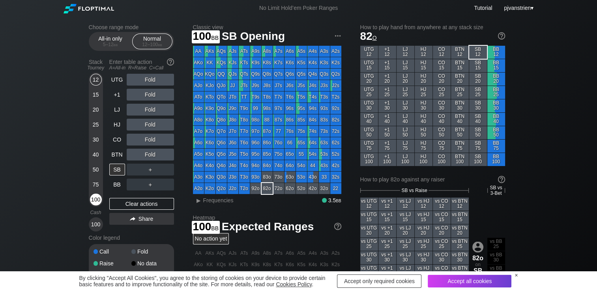
click at [99, 198] on div "100" at bounding box center [96, 200] width 12 height 12
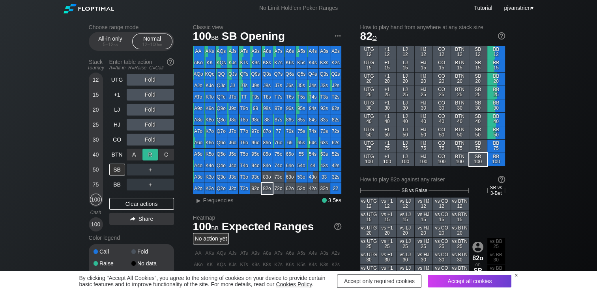
click at [148, 154] on div "R ✕" at bounding box center [149, 155] width 15 height 12
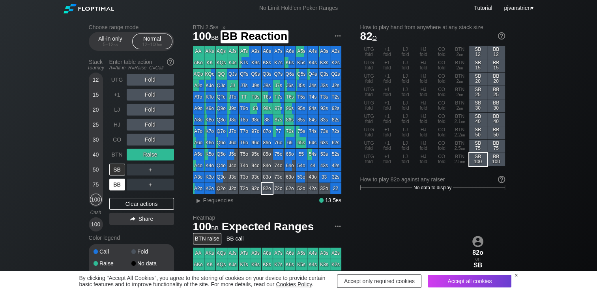
click at [118, 187] on div "BB" at bounding box center [117, 185] width 16 height 12
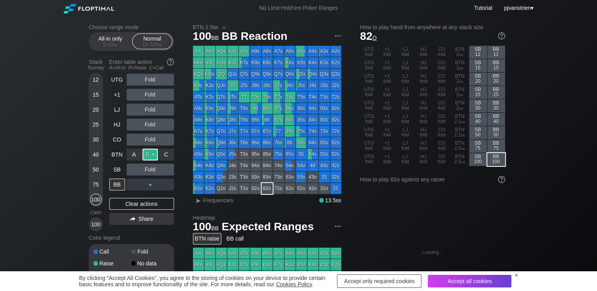
click at [152, 155] on div "R ✕" at bounding box center [149, 155] width 15 height 12
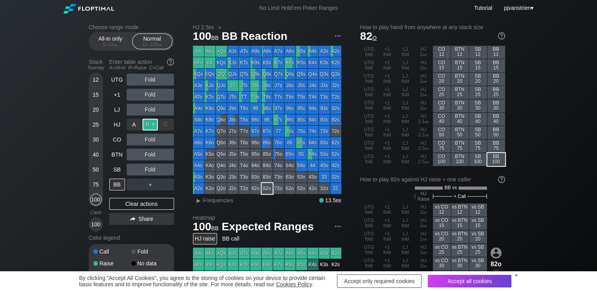
click at [150, 121] on div "R ✕" at bounding box center [149, 125] width 15 height 12
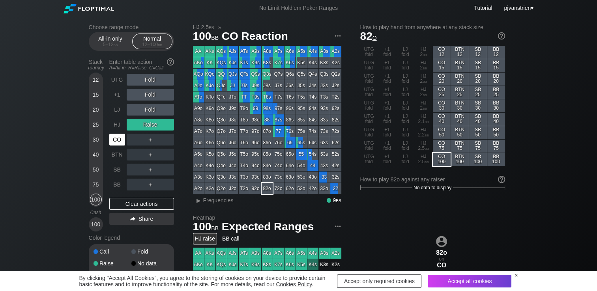
click at [118, 141] on div "CO" at bounding box center [117, 140] width 16 height 12
click at [151, 124] on div "R ✕" at bounding box center [149, 125] width 15 height 12
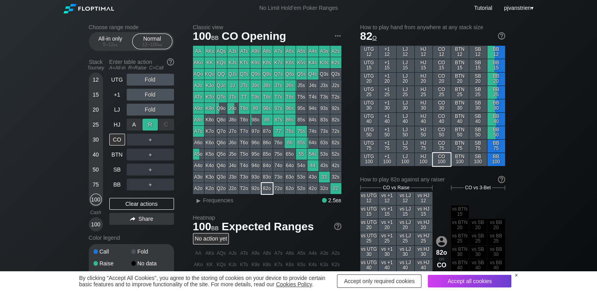
click at [148, 125] on div "R ✕" at bounding box center [149, 125] width 15 height 12
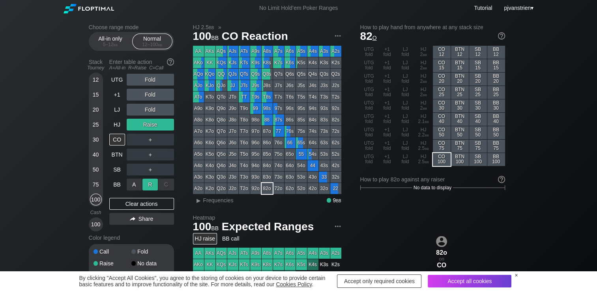
click at [144, 186] on div "R ✕" at bounding box center [149, 185] width 15 height 12
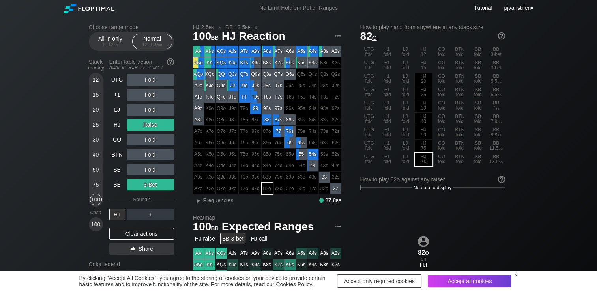
click at [52, 154] on div "Choose range mode All-in only 5 – 12 bb Normal 12 – 100 bb Stack Tourney Enter …" at bounding box center [298, 268] width 597 height 504
click at [155, 187] on div "R ✕" at bounding box center [149, 185] width 15 height 12
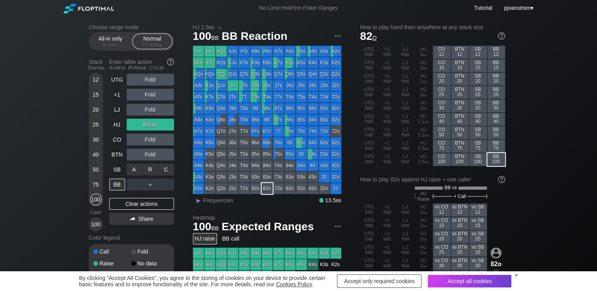
click at [152, 174] on div "R ✕" at bounding box center [149, 170] width 15 height 12
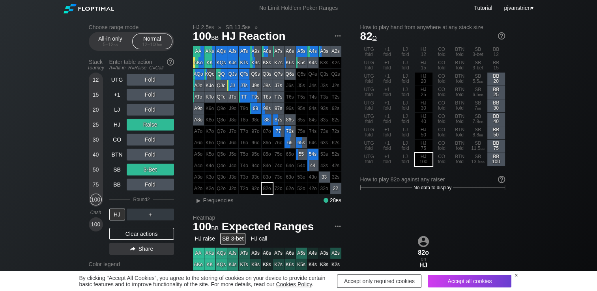
click at [56, 163] on div "Choose range mode All-in only 5 – 12 bb Normal 12 – 100 bb Stack Tourney Enter …" at bounding box center [298, 268] width 597 height 504
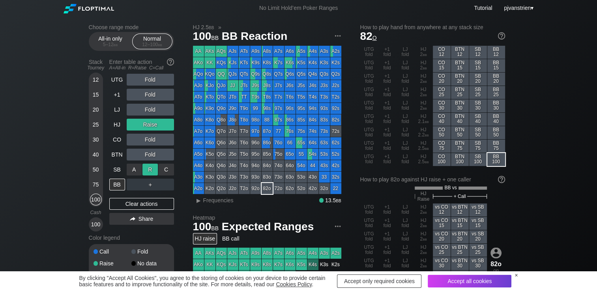
click at [152, 169] on div "R ✕" at bounding box center [149, 170] width 15 height 12
click at [150, 159] on div "R ✕" at bounding box center [149, 155] width 15 height 12
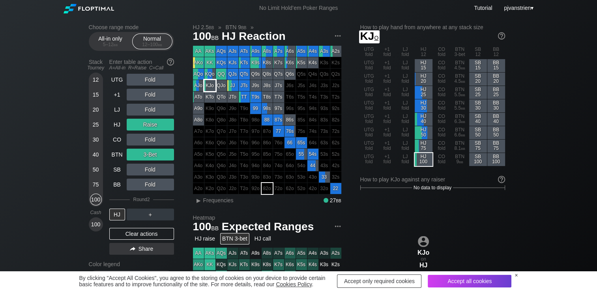
click at [208, 90] on div "KJo" at bounding box center [209, 85] width 11 height 11
click at [216, 203] on span "Frequencies" at bounding box center [218, 200] width 30 height 6
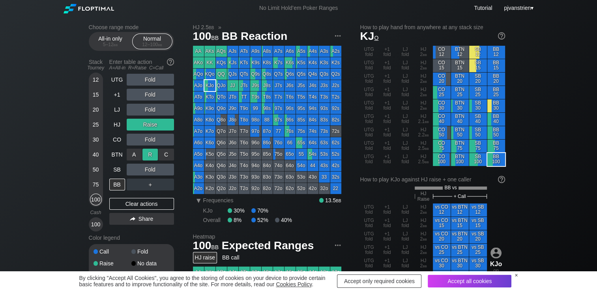
click at [150, 155] on div "R ✕" at bounding box center [149, 155] width 15 height 12
click at [153, 126] on div "R ✕" at bounding box center [149, 125] width 15 height 12
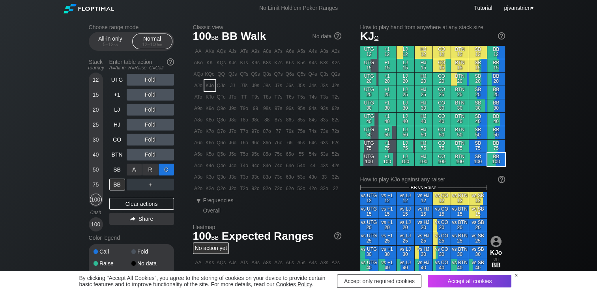
click at [169, 170] on div "C ✕" at bounding box center [166, 170] width 15 height 12
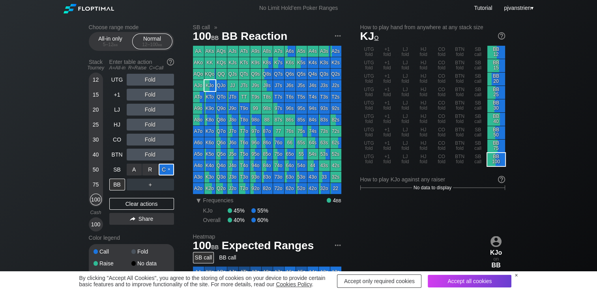
click at [169, 170] on div "C ✕" at bounding box center [166, 170] width 15 height 12
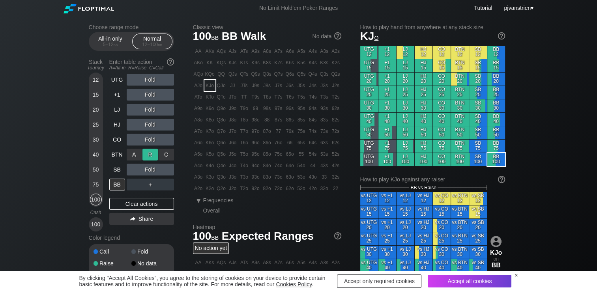
click at [150, 155] on div "R ✕" at bounding box center [149, 155] width 15 height 12
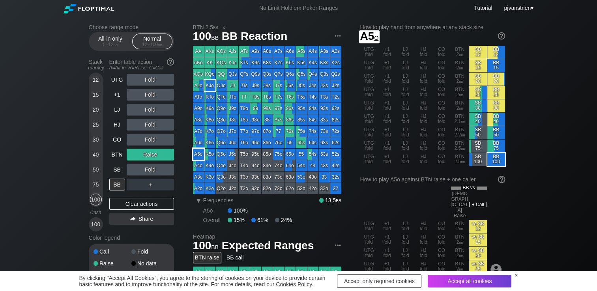
click at [199, 156] on div "A5o" at bounding box center [198, 154] width 11 height 11
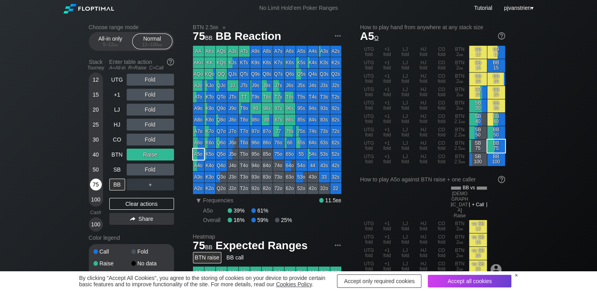
click at [96, 183] on div "75" at bounding box center [96, 185] width 12 height 12
click at [156, 155] on div "R ✕" at bounding box center [149, 155] width 15 height 12
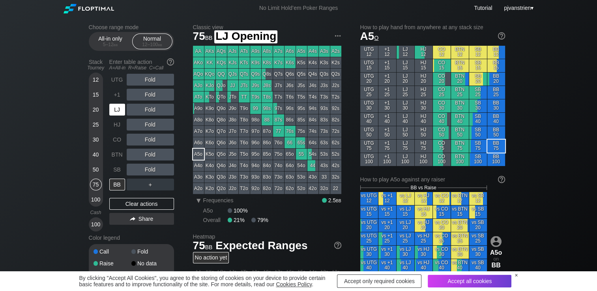
click at [115, 109] on div "LJ" at bounding box center [117, 110] width 16 height 12
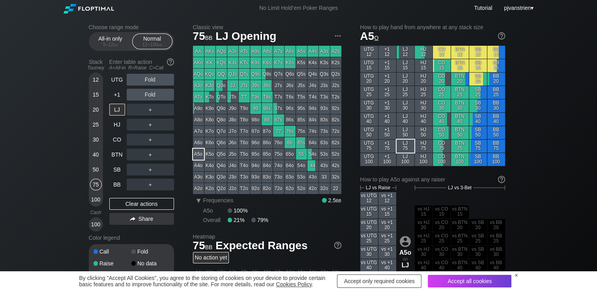
click at [147, 129] on div "＋" at bounding box center [150, 125] width 47 height 12
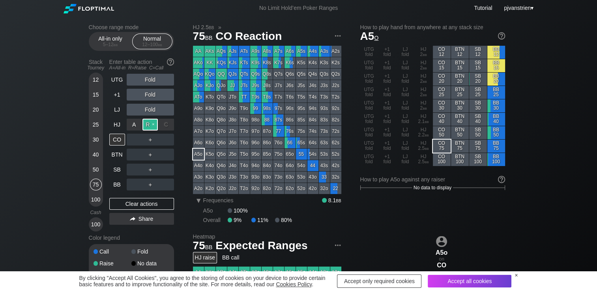
click at [150, 126] on div "R ✕" at bounding box center [149, 125] width 15 height 12
click at [148, 184] on div "R ✕" at bounding box center [149, 185] width 15 height 12
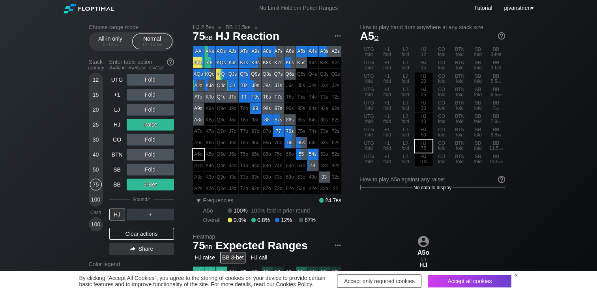
click at [54, 107] on div "Choose range mode All-in only 5 – 12 bb Normal 12 – 100 bb Stack Tourney Enter …" at bounding box center [298, 268] width 597 height 504
click at [33, 116] on div "Choose range mode All-in only 5 – 12 bb Normal 12 – 100 bb Stack Tourney Enter …" at bounding box center [298, 268] width 597 height 504
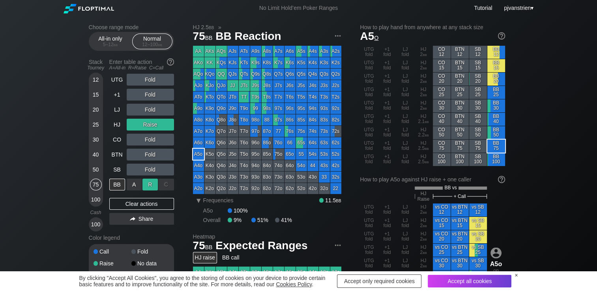
click at [154, 187] on div "R ✕" at bounding box center [149, 185] width 15 height 12
click at [149, 94] on div "R ✕" at bounding box center [149, 95] width 15 height 12
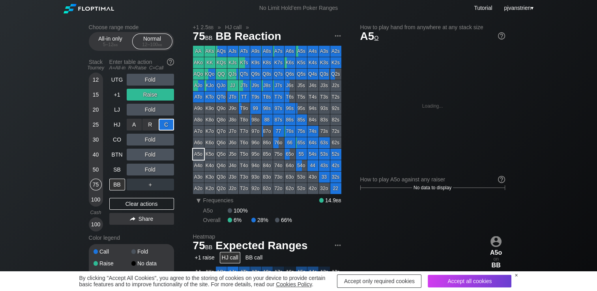
drag, startPoint x: 163, startPoint y: 124, endPoint x: 11, endPoint y: 152, distance: 154.4
click at [11, 152] on div "Choose range mode All-in only 5 – 12 bb Normal 12 – 100 bb Stack Tourney Enter …" at bounding box center [298, 268] width 597 height 504
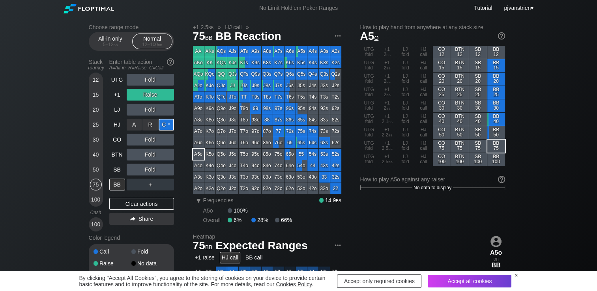
click at [170, 125] on div "C ✕" at bounding box center [166, 125] width 15 height 12
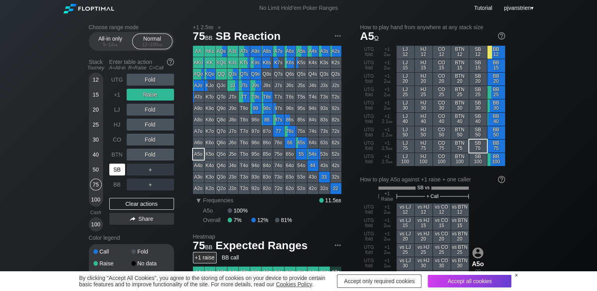
click at [122, 170] on div "SB" at bounding box center [117, 170] width 16 height 12
click at [168, 139] on div "C ✕" at bounding box center [166, 140] width 15 height 12
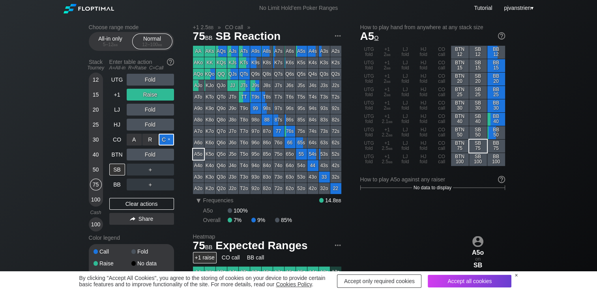
click at [169, 141] on div "C ✕" at bounding box center [166, 140] width 15 height 12
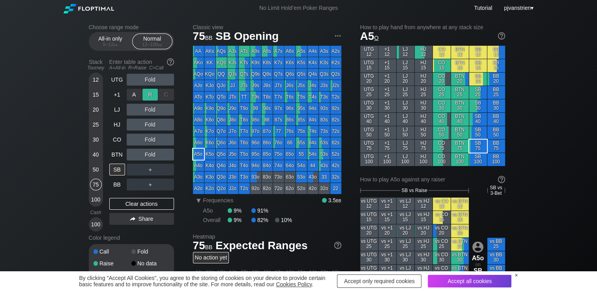
click at [153, 95] on div "R ✕" at bounding box center [149, 95] width 15 height 12
drag, startPoint x: 133, startPoint y: 101, endPoint x: 150, endPoint y: 93, distance: 18.4
click at [150, 93] on div "R ✕" at bounding box center [149, 95] width 15 height 12
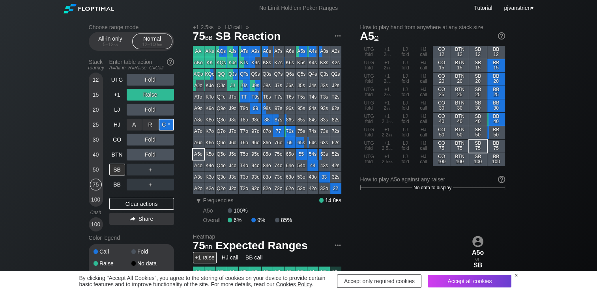
click at [167, 125] on div "C ✕" at bounding box center [166, 125] width 15 height 12
click at [148, 158] on div "R ✕" at bounding box center [149, 155] width 15 height 12
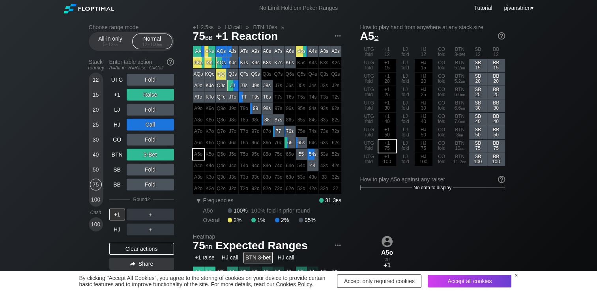
click at [160, 155] on div "3-Bet" at bounding box center [150, 155] width 47 height 12
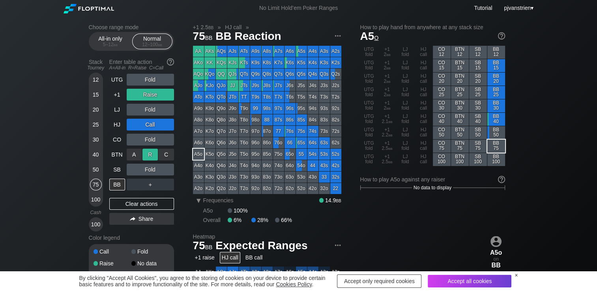
click at [154, 155] on div "R ✕" at bounding box center [149, 155] width 15 height 12
click at [167, 125] on div "C ✕" at bounding box center [166, 125] width 15 height 12
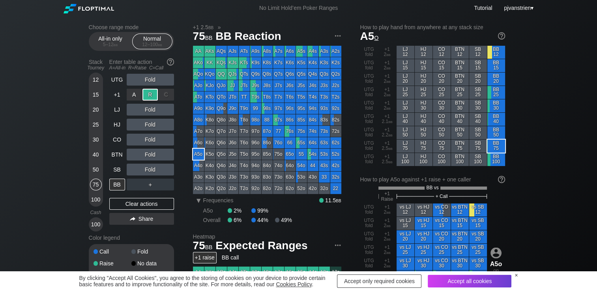
click at [157, 92] on div "R ✕" at bounding box center [149, 95] width 15 height 12
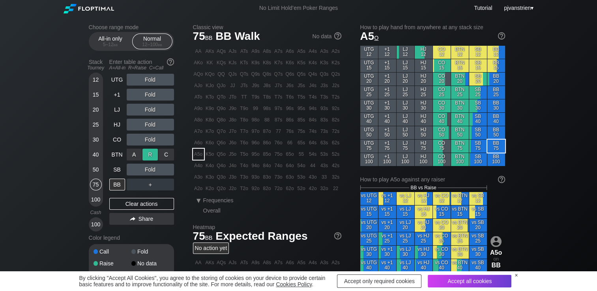
click at [151, 159] on div "R ✕" at bounding box center [149, 155] width 15 height 12
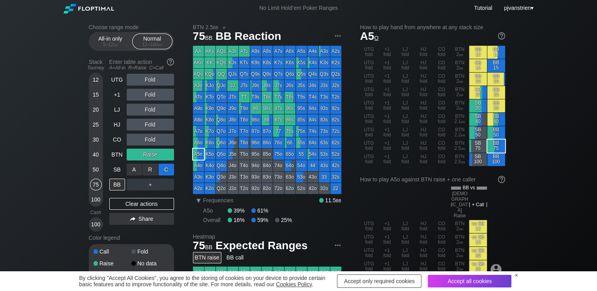
click at [167, 170] on div "C ✕" at bounding box center [166, 170] width 15 height 12
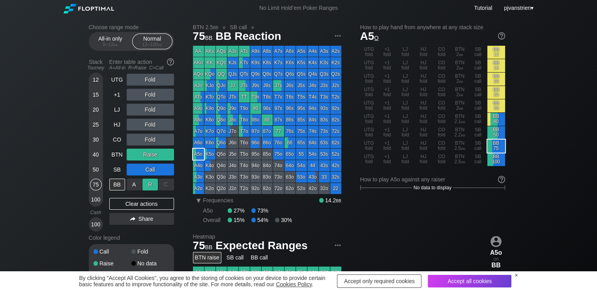
click at [148, 184] on div "R ✕" at bounding box center [149, 185] width 15 height 12
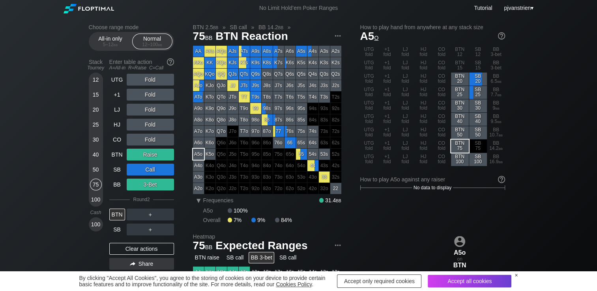
click at [32, 159] on div "Choose range mode All-in only 5 – 12 bb Normal 12 – 100 bb Stack Tourney Enter …" at bounding box center [298, 268] width 597 height 504
click at [154, 183] on div "R ✕" at bounding box center [149, 185] width 15 height 12
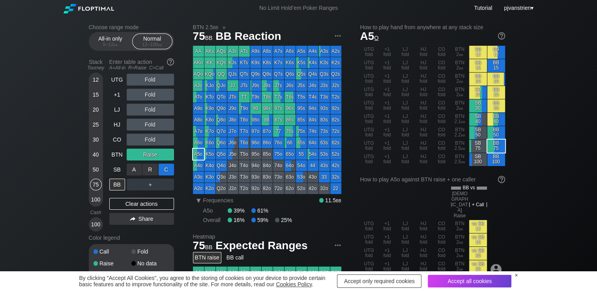
click at [169, 169] on div "C ✕" at bounding box center [166, 170] width 15 height 12
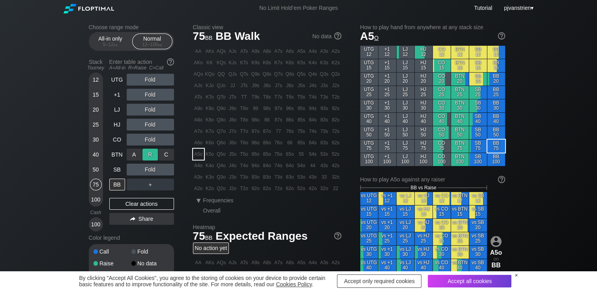
click at [155, 157] on div "R ✕" at bounding box center [149, 155] width 15 height 12
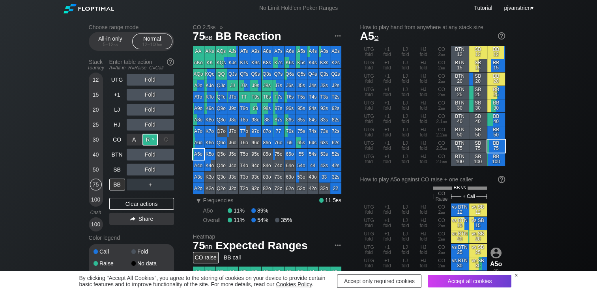
click at [146, 142] on div "R ✕" at bounding box center [149, 140] width 15 height 12
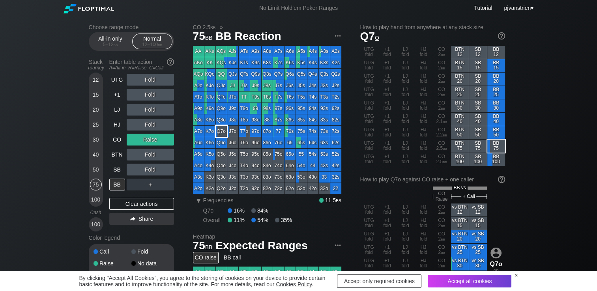
click at [221, 135] on div "Q7o" at bounding box center [221, 131] width 11 height 11
click at [154, 140] on div "Raise" at bounding box center [150, 140] width 47 height 12
click at [154, 140] on div "R ✕" at bounding box center [149, 140] width 15 height 12
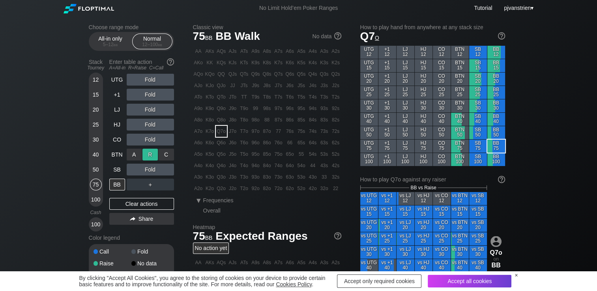
click at [149, 154] on div "R ✕" at bounding box center [149, 155] width 15 height 12
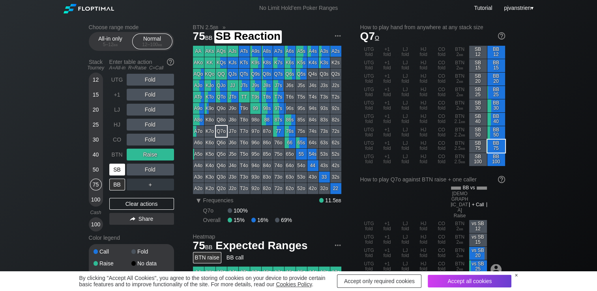
click at [120, 168] on div "SB" at bounding box center [117, 170] width 16 height 12
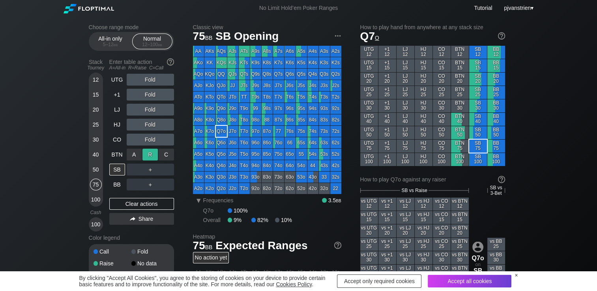
click at [155, 154] on div "R ✕" at bounding box center [149, 155] width 15 height 12
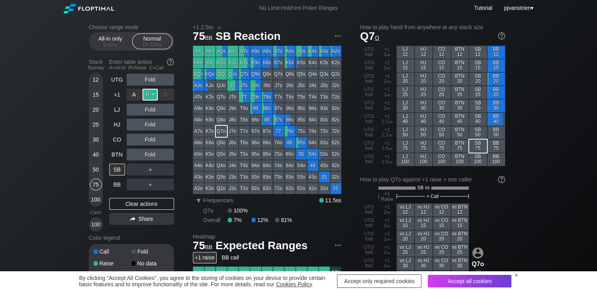
click at [152, 94] on div "R ✕" at bounding box center [149, 95] width 15 height 12
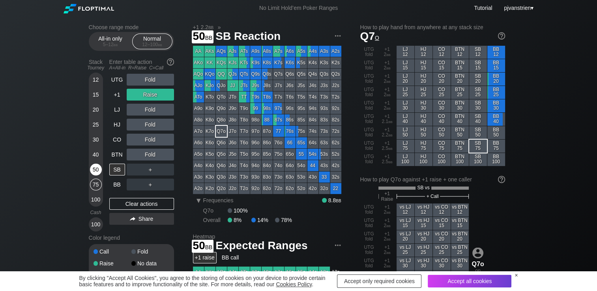
click at [93, 170] on div "50" at bounding box center [96, 170] width 12 height 12
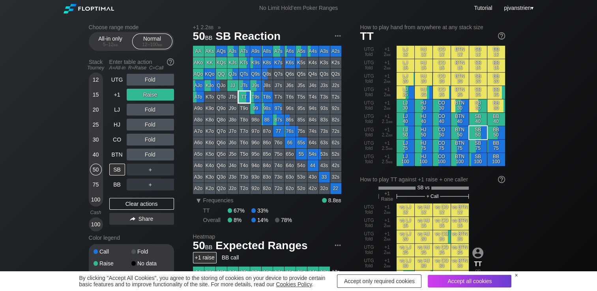
click at [244, 95] on div "TT" at bounding box center [244, 97] width 11 height 11
click at [150, 170] on div "R ✕" at bounding box center [149, 170] width 15 height 12
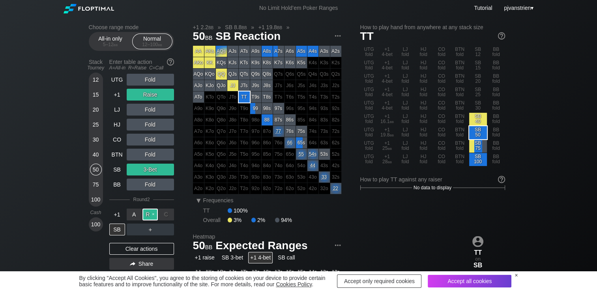
click at [148, 219] on div "R ✕" at bounding box center [149, 215] width 15 height 12
click at [143, 254] on div "Clear actions" at bounding box center [141, 249] width 65 height 12
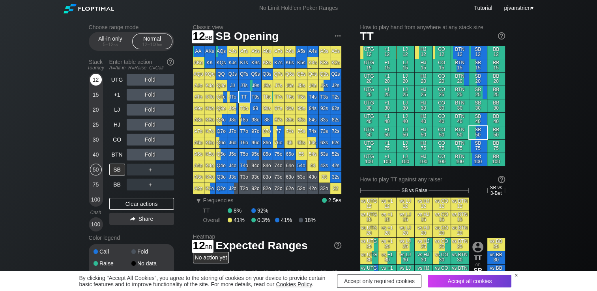
click at [94, 77] on div "12" at bounding box center [96, 80] width 12 height 12
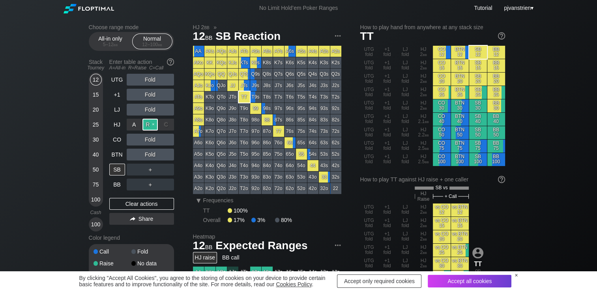
click at [146, 125] on div "R ✕" at bounding box center [149, 125] width 15 height 12
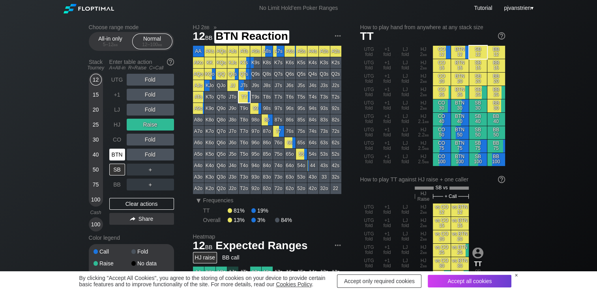
click at [117, 155] on div "BTN" at bounding box center [117, 155] width 16 height 12
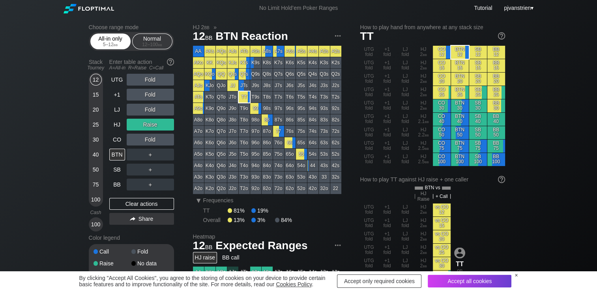
click at [112, 46] on div "5 – 12 bb" at bounding box center [110, 45] width 33 height 6
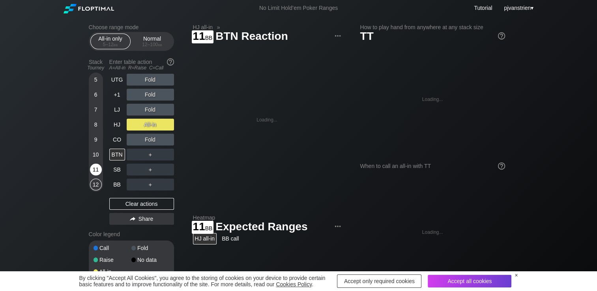
click at [95, 169] on div "11" at bounding box center [96, 170] width 12 height 12
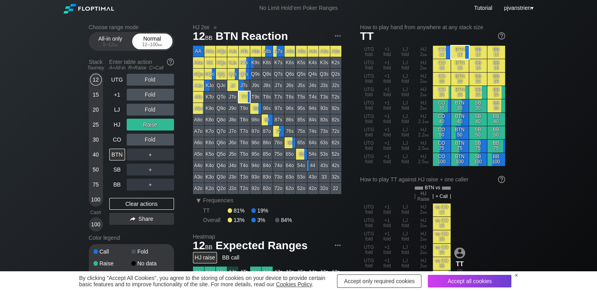
click at [152, 47] on div "12 – 100 bb" at bounding box center [152, 45] width 33 height 6
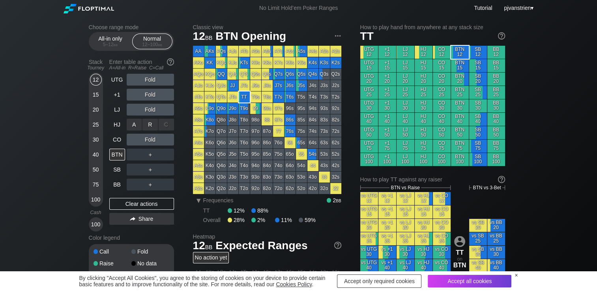
drag, startPoint x: 150, startPoint y: 131, endPoint x: 70, endPoint y: 146, distance: 81.2
click at [70, 146] on div "Choose range mode All-in only 5 – 12 bb Normal 12 – 100 bb Stack Tourney Enter …" at bounding box center [298, 268] width 597 height 504
click at [85, 152] on div "Choose range mode All-in only 5 – 12 bb Normal 12 – 100 bb Stack Tourney Enter …" at bounding box center [298, 268] width 433 height 504
click at [93, 154] on div "40" at bounding box center [96, 155] width 12 height 12
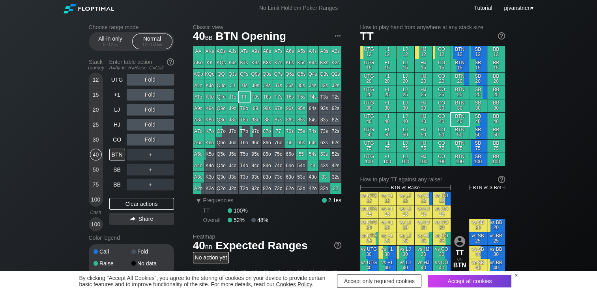
click at [144, 154] on div "＋" at bounding box center [150, 155] width 47 height 12
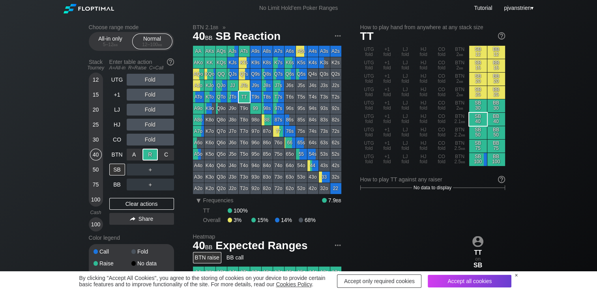
click at [148, 152] on div "R ✕" at bounding box center [149, 155] width 15 height 12
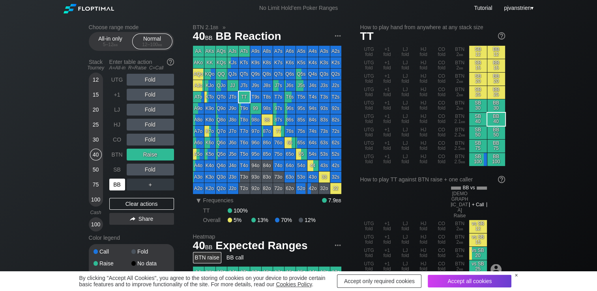
click at [118, 184] on div "BB" at bounding box center [117, 185] width 16 height 12
click at [38, 137] on div "Choose range mode All-in only 5 – 12 bb Normal 12 – 100 bb Stack Tourney Enter …" at bounding box center [298, 282] width 597 height 532
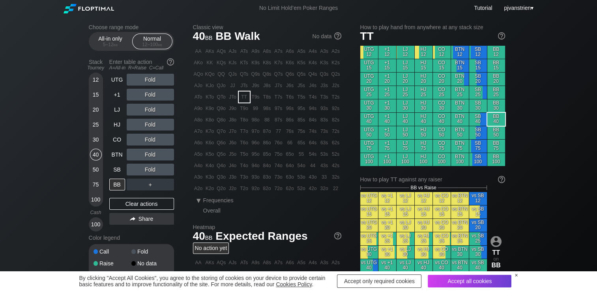
drag, startPoint x: 228, startPoint y: 1, endPoint x: 9, endPoint y: 77, distance: 231.5
click at [9, 77] on div "Choose range mode All-in only 5 – 12 bb Normal 12 – 100 bb Stack Tourney Enter …" at bounding box center [298, 268] width 597 height 504
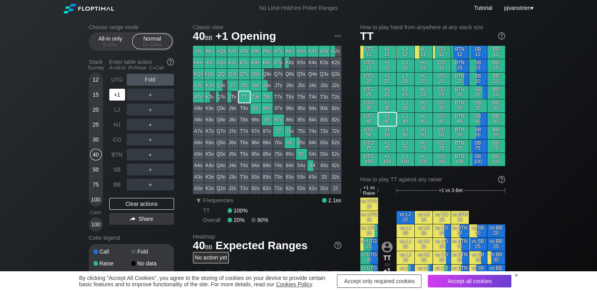
click at [114, 98] on div "+1" at bounding box center [117, 95] width 16 height 12
click at [166, 171] on div "C ✕" at bounding box center [166, 170] width 15 height 12
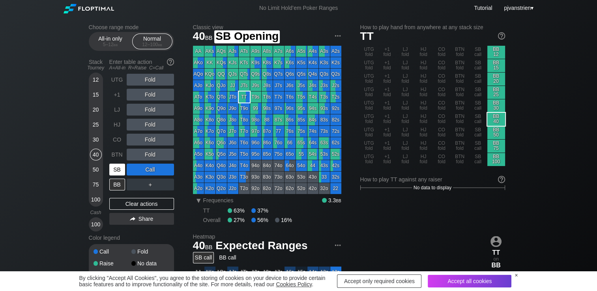
click at [116, 170] on div "SB" at bounding box center [117, 170] width 16 height 12
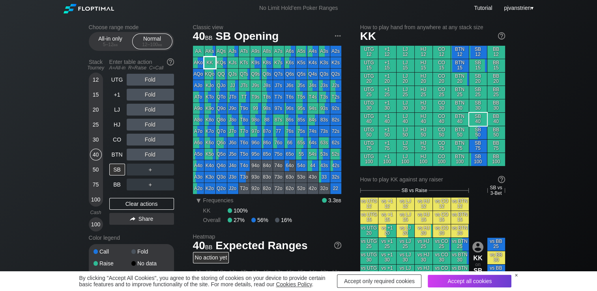
click at [210, 61] on div "KK" at bounding box center [209, 62] width 11 height 11
click at [144, 126] on div "R ✕" at bounding box center [149, 125] width 15 height 12
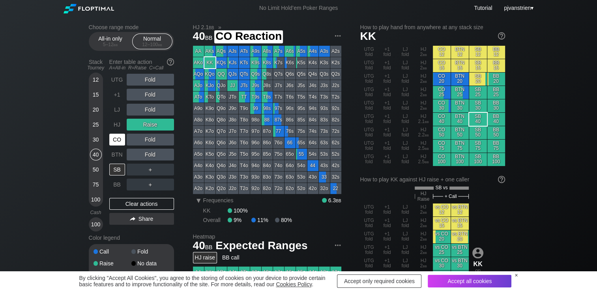
click at [115, 139] on div "CO" at bounding box center [117, 140] width 16 height 12
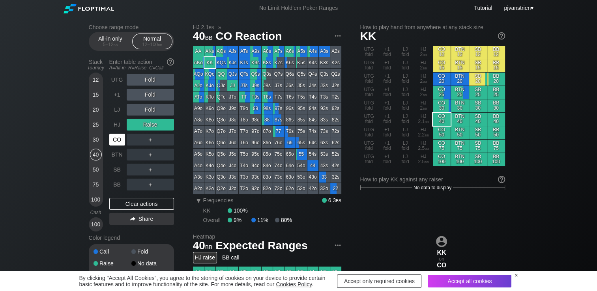
click at [112, 133] on div "CO" at bounding box center [117, 139] width 17 height 15
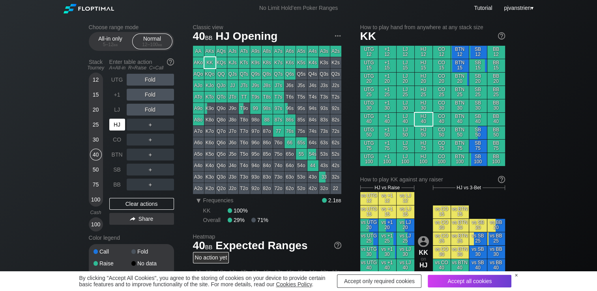
click at [118, 122] on div "HJ" at bounding box center [117, 125] width 16 height 12
click at [152, 123] on div "R ✕" at bounding box center [149, 125] width 15 height 12
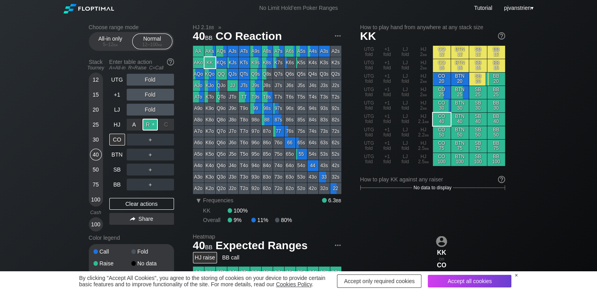
click at [154, 124] on div "R ✕" at bounding box center [149, 125] width 15 height 12
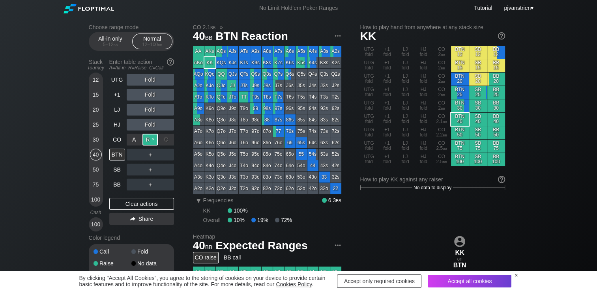
click at [144, 144] on div "R ✕" at bounding box center [149, 140] width 15 height 12
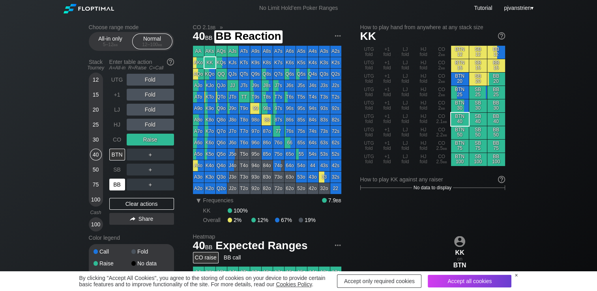
click at [117, 184] on div "BB" at bounding box center [117, 185] width 16 height 12
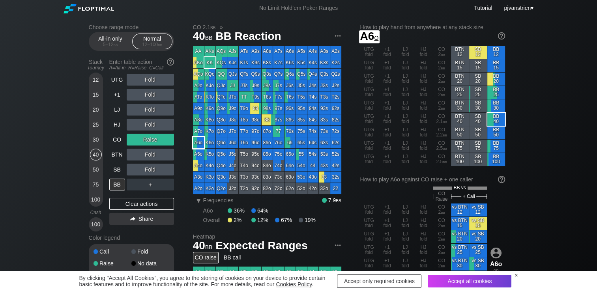
click at [198, 143] on div "A6o" at bounding box center [198, 142] width 11 height 11
click at [148, 141] on div "R ✕" at bounding box center [149, 140] width 15 height 12
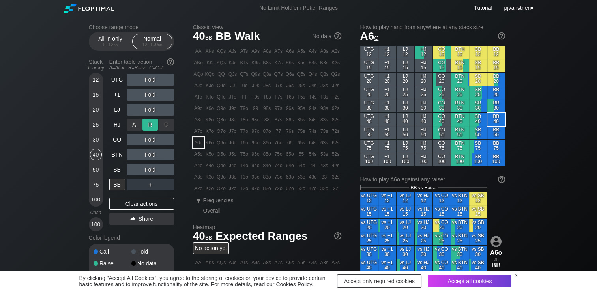
click at [152, 125] on div "R ✕" at bounding box center [149, 125] width 15 height 12
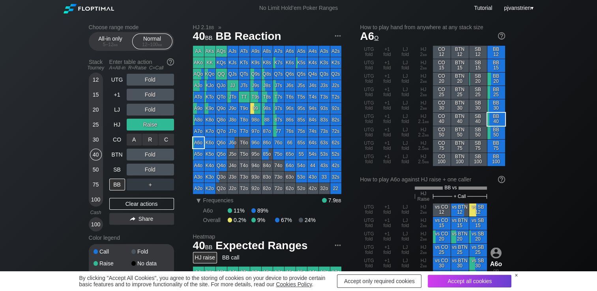
click at [170, 142] on div "C ✕" at bounding box center [166, 140] width 15 height 12
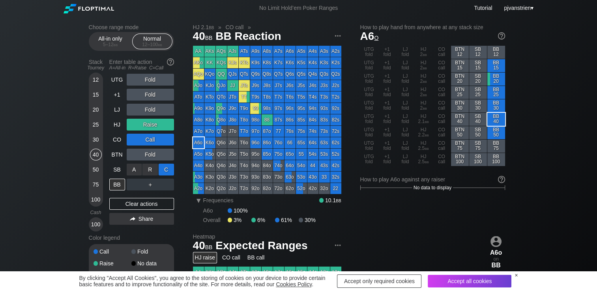
click at [168, 167] on div "C ✕" at bounding box center [166, 170] width 15 height 12
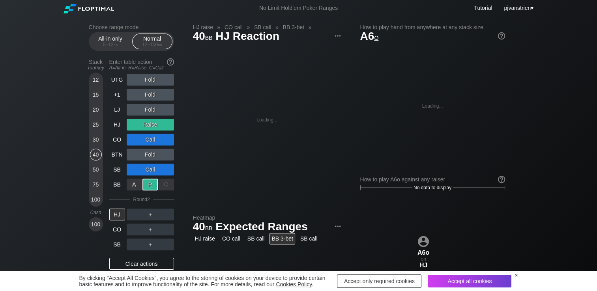
drag, startPoint x: 149, startPoint y: 183, endPoint x: 71, endPoint y: 142, distance: 88.3
click at [71, 142] on div "Choose range mode All-in only 5 – 12 bb Normal 12 – 100 bb Stack Tourney Enter …" at bounding box center [298, 268] width 597 height 504
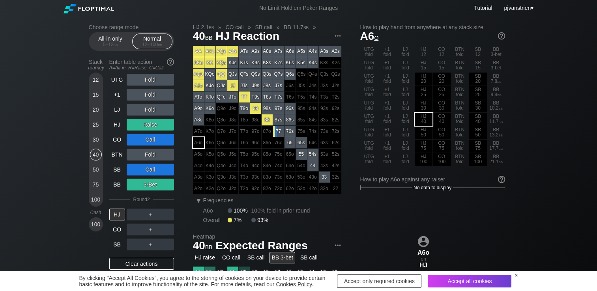
click at [37, 127] on div "Choose range mode All-in only 5 – 12 bb Normal 12 – 100 bb Stack Tourney Enter …" at bounding box center [298, 268] width 597 height 504
click at [159, 264] on div "Clear actions" at bounding box center [141, 264] width 65 height 12
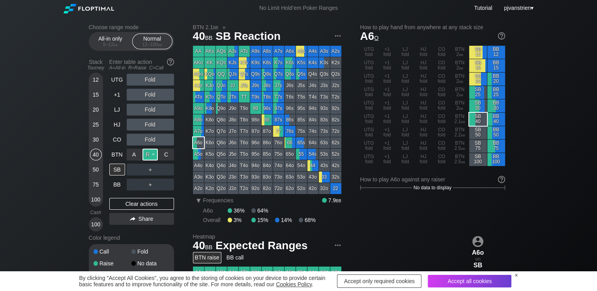
click at [150, 153] on div "R ✕" at bounding box center [149, 155] width 15 height 12
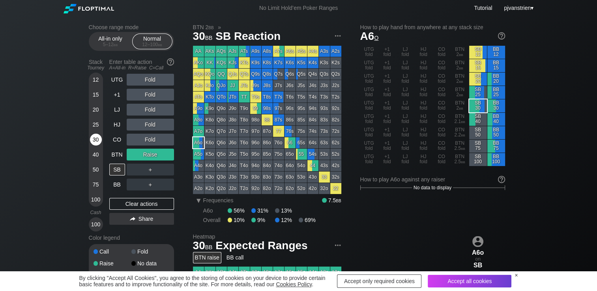
click at [94, 138] on div "30" at bounding box center [96, 140] width 12 height 12
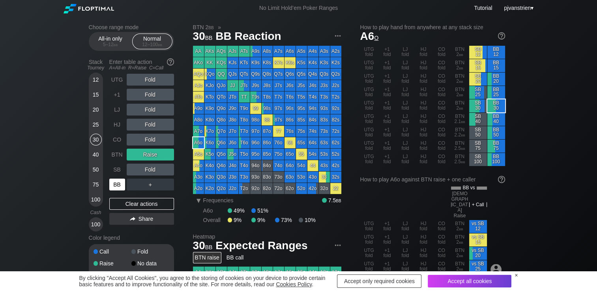
click at [117, 184] on div "BB" at bounding box center [117, 185] width 16 height 12
click at [36, 111] on div "Choose range mode All-in only 5 – 12 bb Normal 12 – 100 bb Stack Tourney Enter …" at bounding box center [298, 282] width 597 height 532
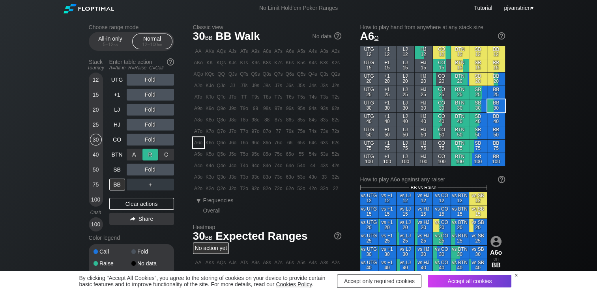
click at [153, 154] on div "R ✕" at bounding box center [149, 155] width 15 height 12
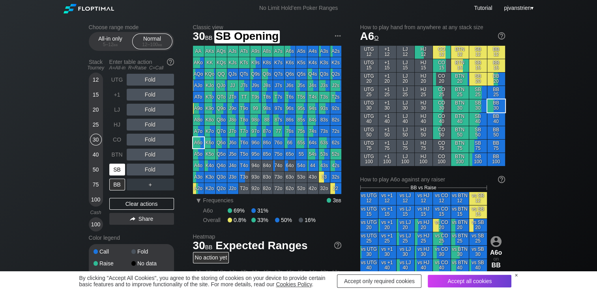
click at [112, 170] on div "SB" at bounding box center [117, 170] width 16 height 12
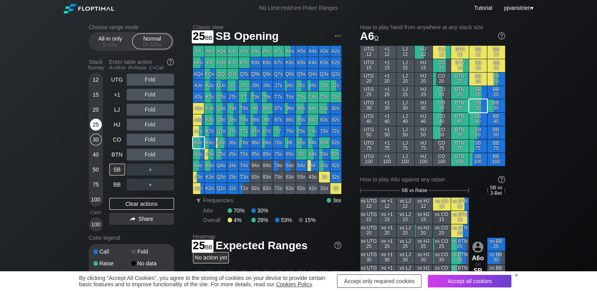
click at [95, 126] on div "25" at bounding box center [96, 125] width 12 height 12
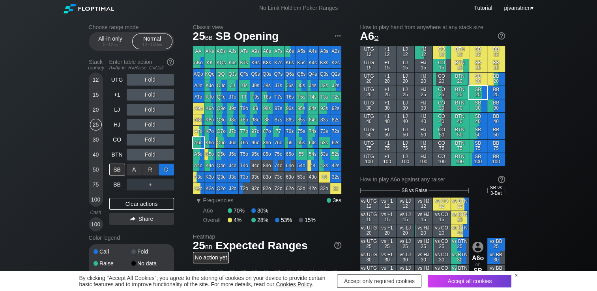
click at [168, 173] on div "C ✕" at bounding box center [166, 170] width 15 height 12
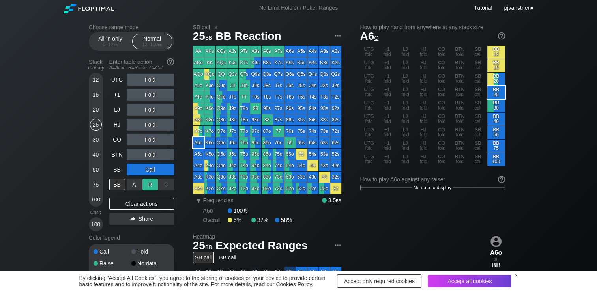
click at [150, 184] on div "R ✕" at bounding box center [149, 185] width 15 height 12
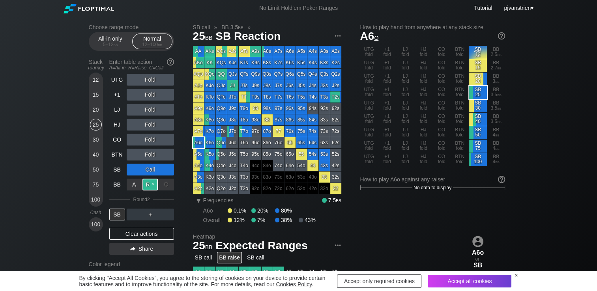
click at [153, 185] on div "R ✕" at bounding box center [149, 185] width 15 height 12
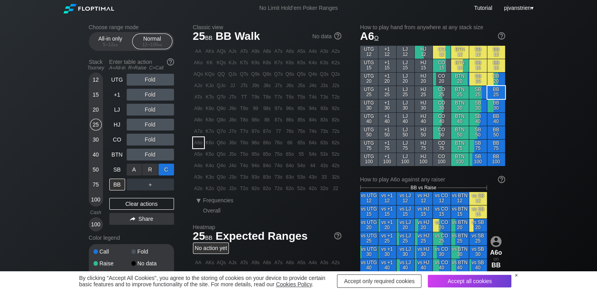
click at [169, 172] on div "C ✕" at bounding box center [166, 170] width 15 height 12
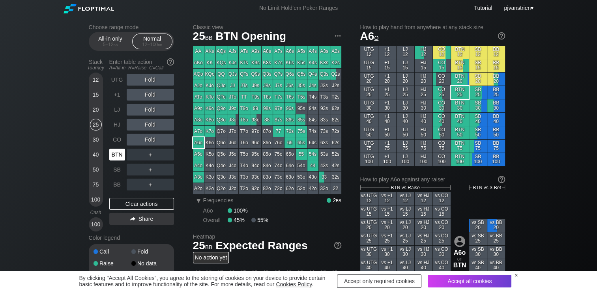
click at [116, 155] on div "BTN" at bounding box center [117, 155] width 16 height 12
click at [150, 156] on div "R ✕" at bounding box center [149, 155] width 15 height 12
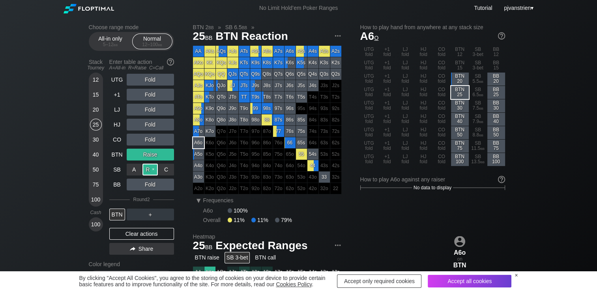
click at [150, 168] on div "R ✕" at bounding box center [149, 170] width 15 height 12
click at [133, 188] on div "A ✕" at bounding box center [134, 185] width 15 height 12
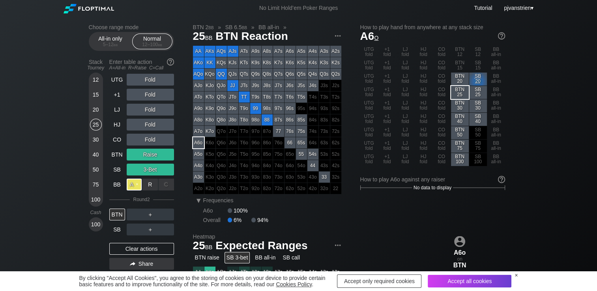
click at [137, 186] on div "A ✕" at bounding box center [134, 185] width 15 height 12
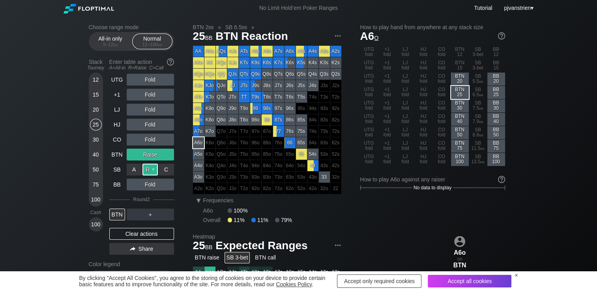
click at [150, 168] on div "R ✕" at bounding box center [149, 170] width 15 height 12
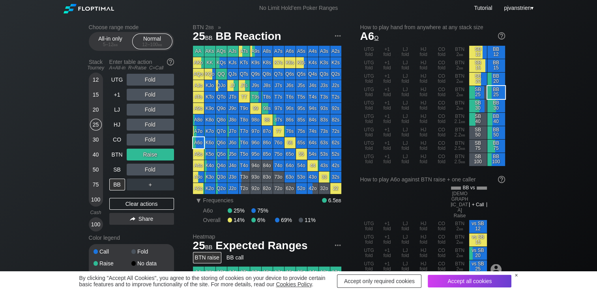
click at [152, 156] on div "Raise" at bounding box center [150, 155] width 47 height 12
click at [152, 156] on div "R ✕" at bounding box center [149, 155] width 15 height 12
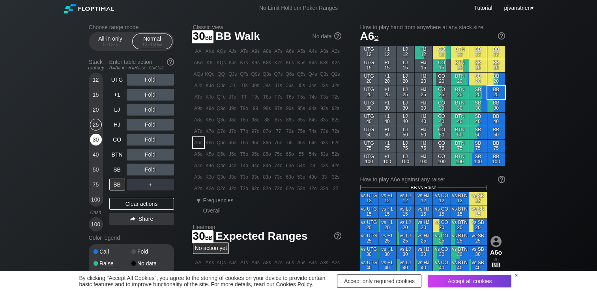
click at [95, 138] on div "30" at bounding box center [96, 140] width 12 height 12
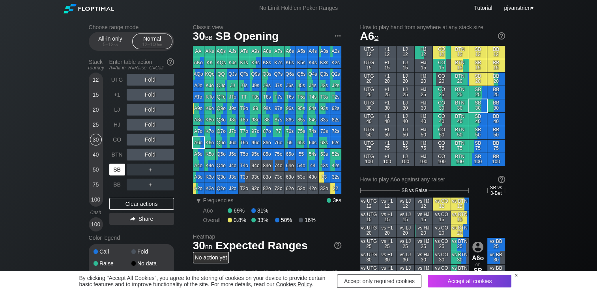
click at [112, 173] on div "SB" at bounding box center [117, 170] width 16 height 12
click at [148, 92] on div "Fold" at bounding box center [150, 95] width 47 height 12
click at [148, 92] on div "R ✕" at bounding box center [149, 95] width 15 height 12
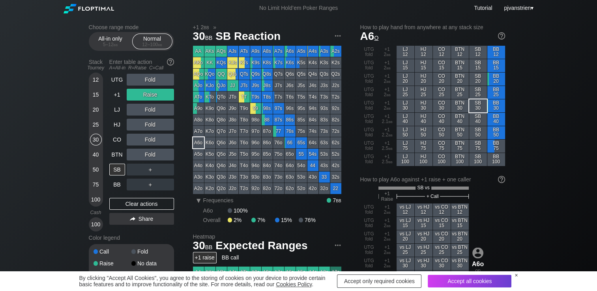
click at [148, 143] on div "Fold" at bounding box center [150, 140] width 47 height 12
click at [148, 143] on div "R ✕" at bounding box center [149, 140] width 15 height 12
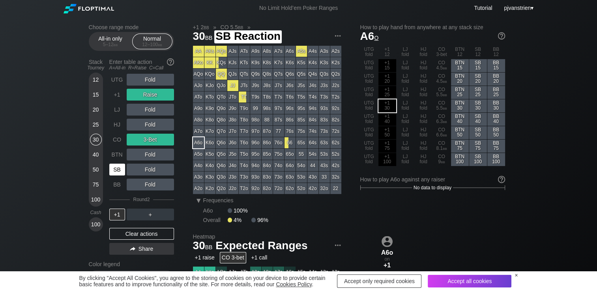
click at [115, 168] on div "SB" at bounding box center [117, 170] width 16 height 12
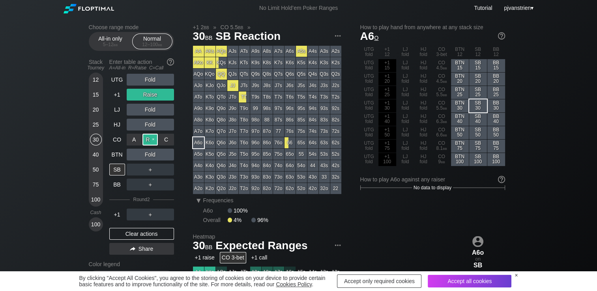
click at [154, 141] on div "R ✕" at bounding box center [149, 140] width 15 height 12
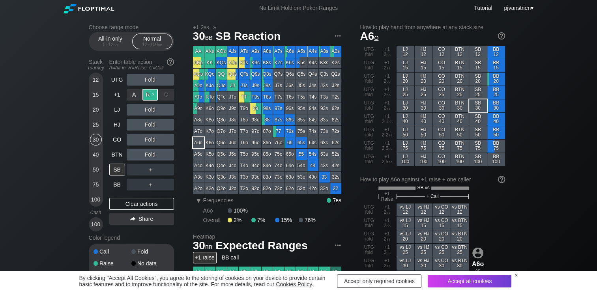
click at [152, 95] on div "R ✕" at bounding box center [149, 95] width 15 height 12
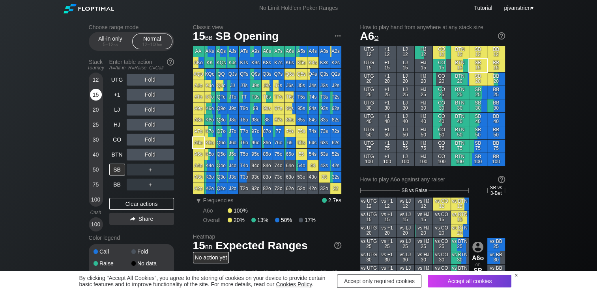
click at [92, 96] on div "15" at bounding box center [96, 95] width 12 height 12
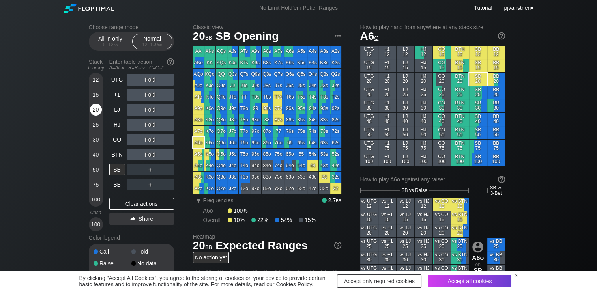
click at [91, 112] on div "20" at bounding box center [96, 110] width 12 height 12
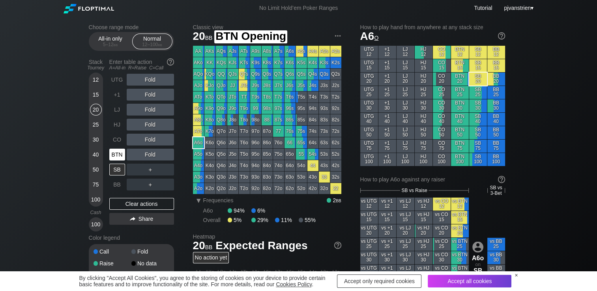
click at [120, 159] on div "BTN" at bounding box center [117, 155] width 16 height 12
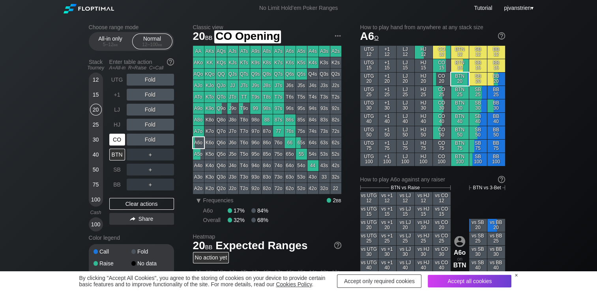
click at [114, 146] on div "CO" at bounding box center [117, 139] width 17 height 15
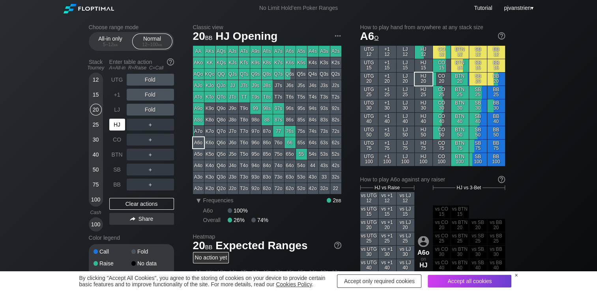
click at [116, 126] on div "HJ" at bounding box center [117, 125] width 16 height 12
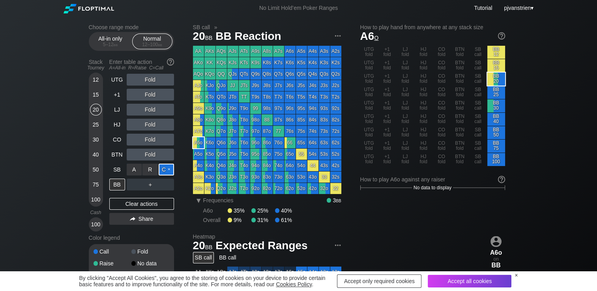
click at [160, 172] on div "C ✕" at bounding box center [166, 170] width 15 height 12
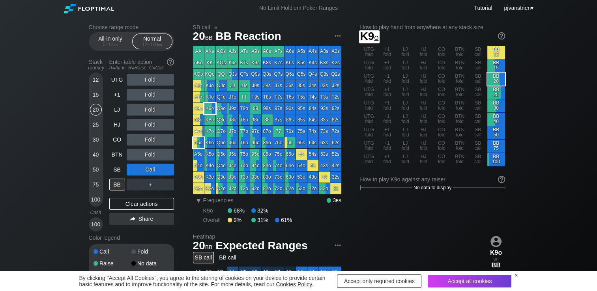
click at [208, 112] on div "K9o" at bounding box center [209, 108] width 11 height 11
click at [170, 170] on div "C ✕" at bounding box center [166, 170] width 15 height 12
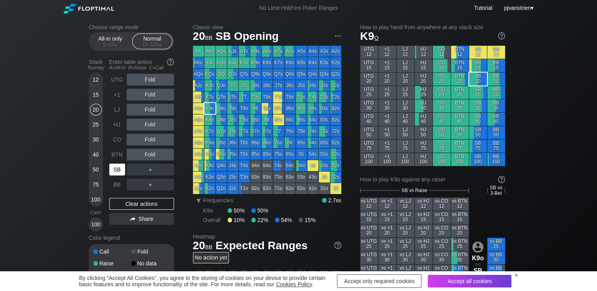
click at [120, 169] on div "SB" at bounding box center [117, 170] width 16 height 12
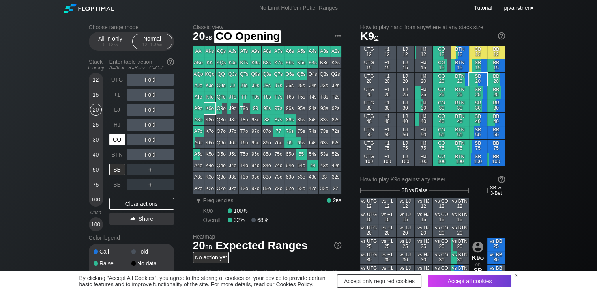
click at [111, 144] on div "CO" at bounding box center [117, 140] width 16 height 12
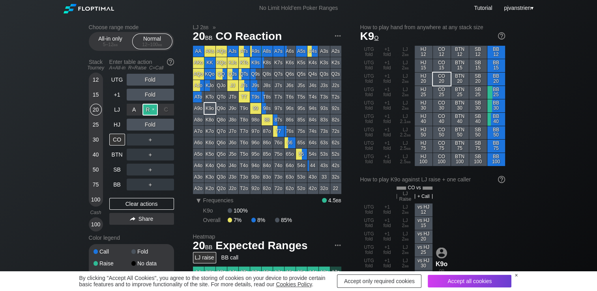
click at [148, 112] on div "R ✕" at bounding box center [149, 110] width 15 height 12
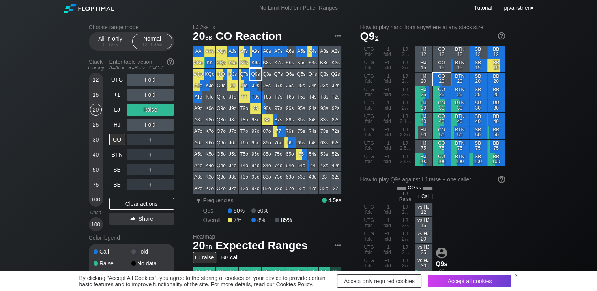
click at [257, 76] on div "Q9s" at bounding box center [255, 74] width 11 height 11
click at [31, 112] on div "Choose range mode All-in only 5 – 12 bb Normal 12 – 100 bb Stack Tourney Enter …" at bounding box center [298, 273] width 597 height 515
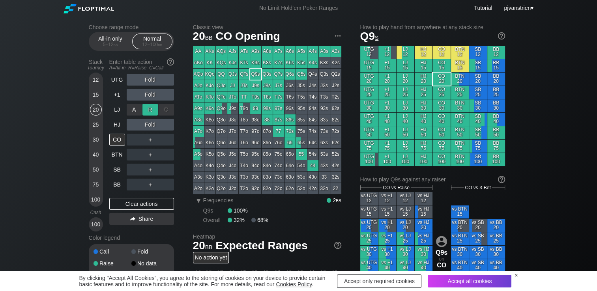
click at [154, 110] on div "R ✕" at bounding box center [149, 110] width 15 height 12
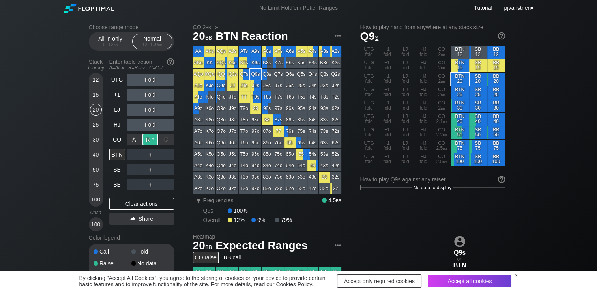
click at [148, 140] on div "R ✕" at bounding box center [149, 140] width 15 height 12
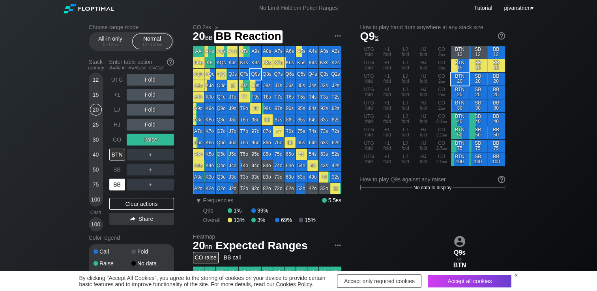
click at [117, 189] on div "BB" at bounding box center [117, 185] width 16 height 12
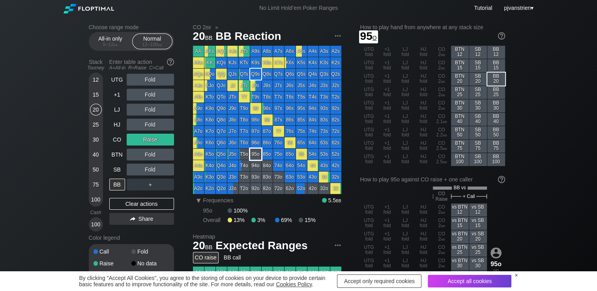
click at [256, 156] on div "95o" at bounding box center [255, 154] width 11 height 11
click at [153, 141] on div "R ✕" at bounding box center [149, 140] width 15 height 12
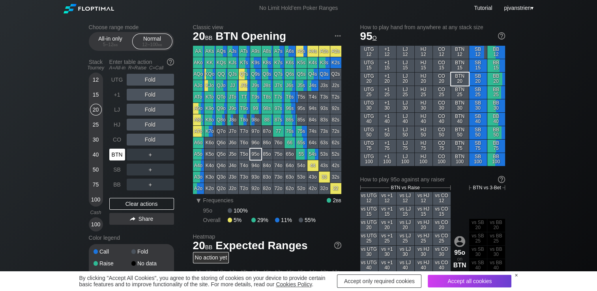
click at [114, 161] on div "BTN" at bounding box center [117, 155] width 16 height 12
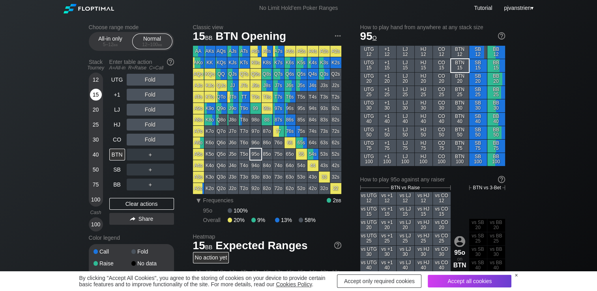
click at [93, 98] on div "15" at bounding box center [96, 95] width 12 height 12
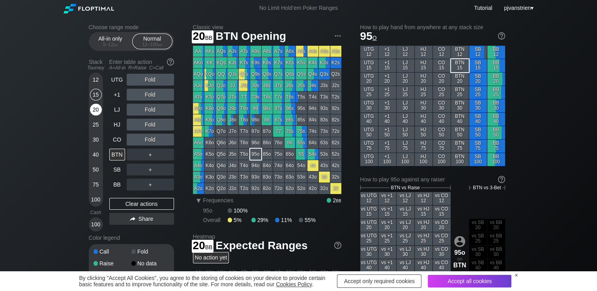
click at [93, 110] on div "20" at bounding box center [96, 110] width 12 height 12
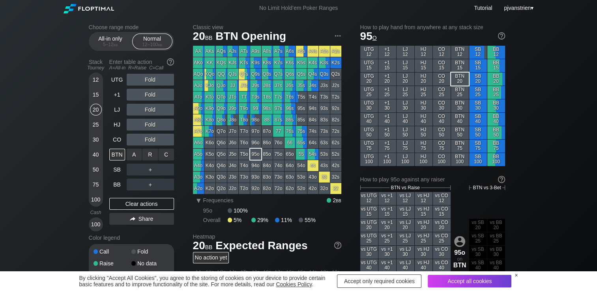
click at [170, 155] on div "C ✕" at bounding box center [166, 155] width 15 height 12
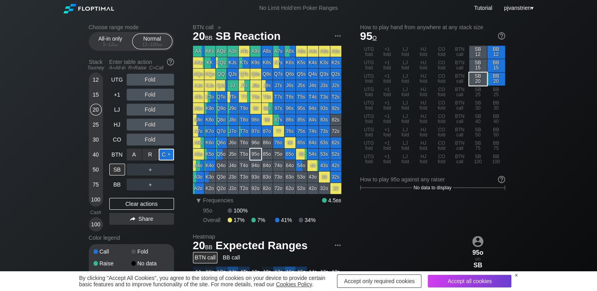
click at [166, 154] on div "C ✕" at bounding box center [166, 155] width 15 height 12
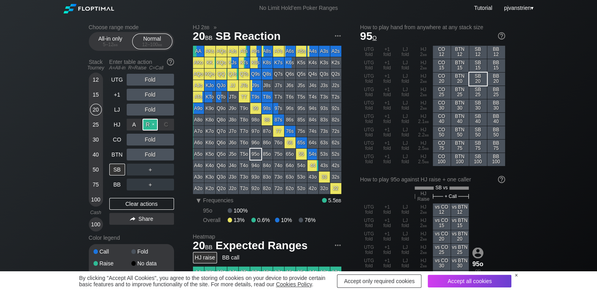
click at [153, 124] on div "R ✕" at bounding box center [149, 125] width 15 height 12
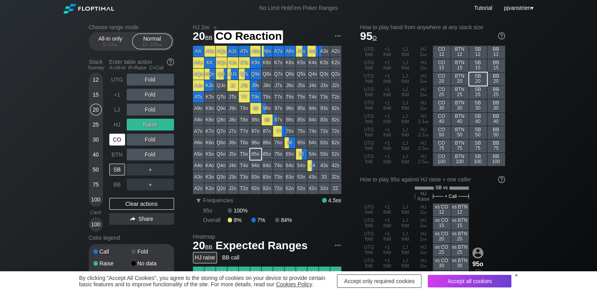
click at [122, 144] on div "CO" at bounding box center [117, 140] width 16 height 12
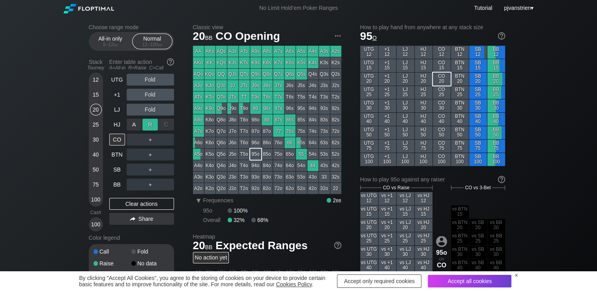
click at [154, 123] on div "R ✕" at bounding box center [149, 125] width 15 height 12
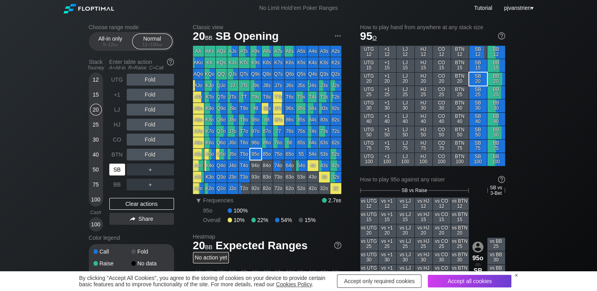
click at [118, 169] on div "SB" at bounding box center [117, 170] width 16 height 12
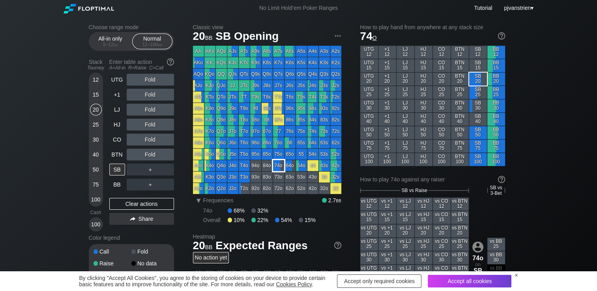
click at [277, 171] on div "74o" at bounding box center [278, 165] width 11 height 11
click at [150, 124] on div "R ✕" at bounding box center [149, 125] width 15 height 12
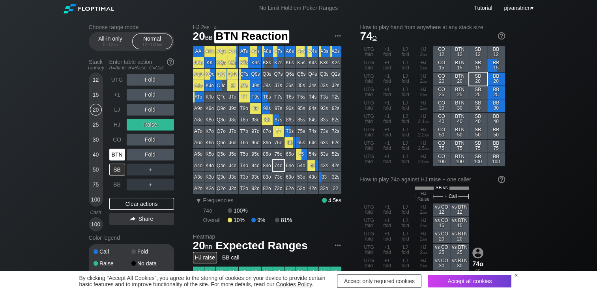
click at [113, 159] on div "BTN" at bounding box center [117, 155] width 16 height 12
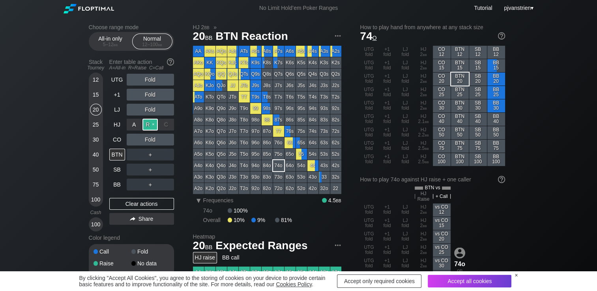
click at [151, 123] on div "R ✕" at bounding box center [149, 125] width 15 height 12
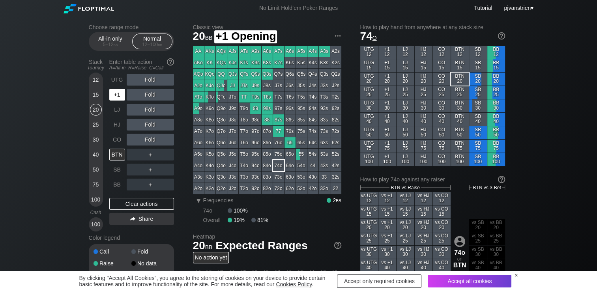
click at [116, 94] on div "+1" at bounding box center [117, 95] width 16 height 12
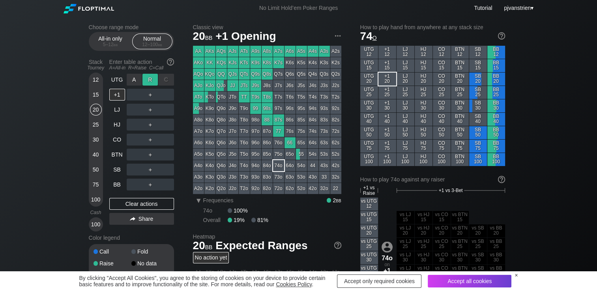
click at [152, 82] on div "R ✕" at bounding box center [149, 80] width 15 height 12
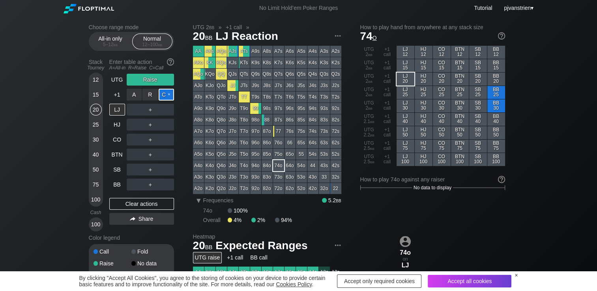
click at [162, 97] on div "C ✕" at bounding box center [166, 95] width 15 height 12
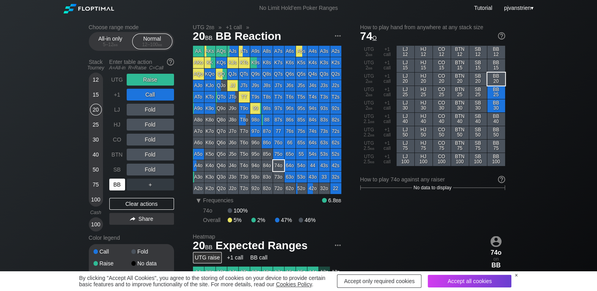
click at [114, 187] on div "BB" at bounding box center [117, 185] width 16 height 12
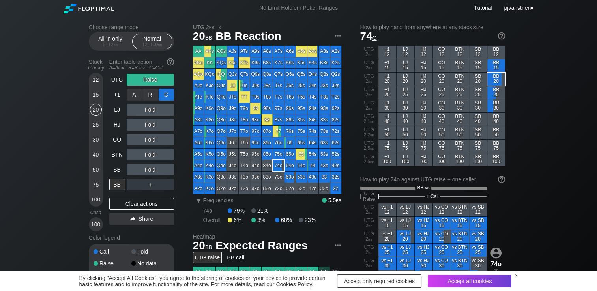
click at [168, 94] on div "C ✕" at bounding box center [166, 95] width 15 height 12
click at [197, 98] on div "ATo" at bounding box center [198, 97] width 11 height 11
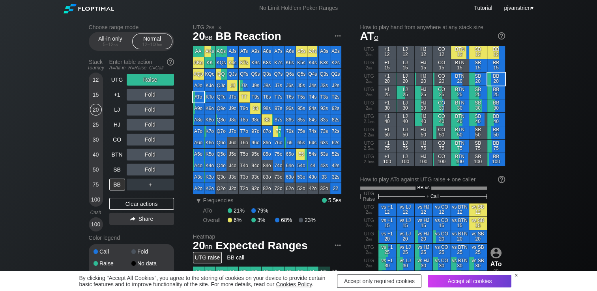
click at [153, 80] on div "Raise" at bounding box center [150, 80] width 47 height 12
click at [153, 80] on div "R ✕" at bounding box center [149, 80] width 15 height 12
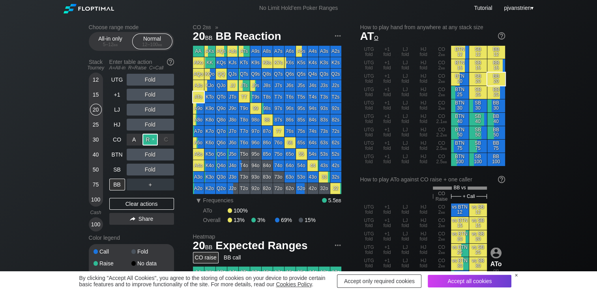
click at [148, 140] on div "R ✕" at bounding box center [149, 140] width 15 height 12
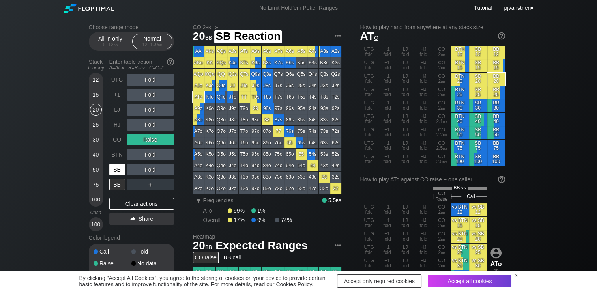
click at [113, 170] on div "SB" at bounding box center [117, 170] width 16 height 12
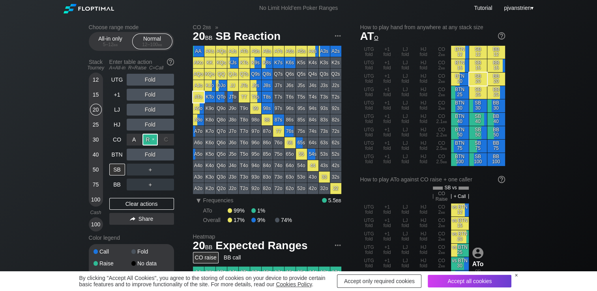
click at [152, 142] on div "R ✕" at bounding box center [149, 140] width 15 height 12
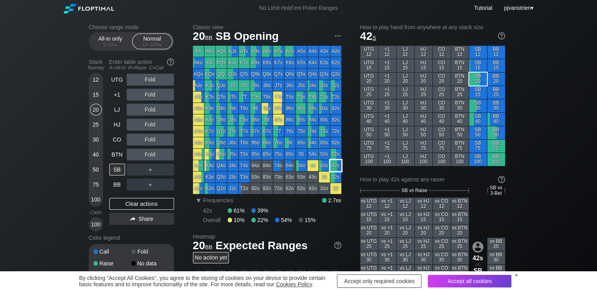
click at [335, 163] on div "42s" at bounding box center [335, 165] width 11 height 11
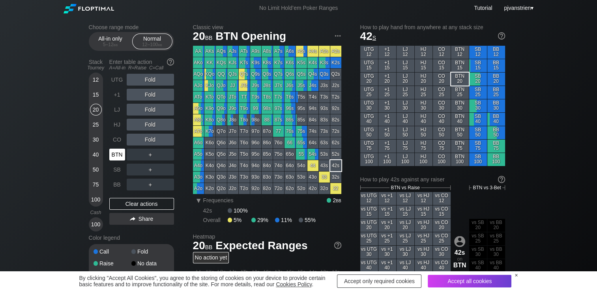
click at [116, 153] on div "BTN" at bounding box center [117, 155] width 16 height 12
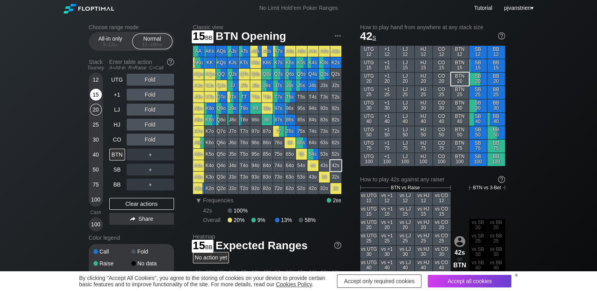
click at [96, 97] on div "15" at bounding box center [96, 95] width 12 height 12
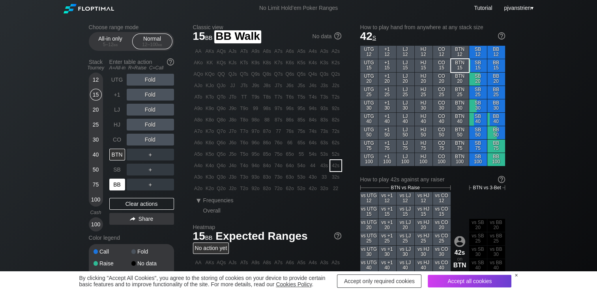
click at [118, 187] on div "BB" at bounding box center [117, 185] width 16 height 12
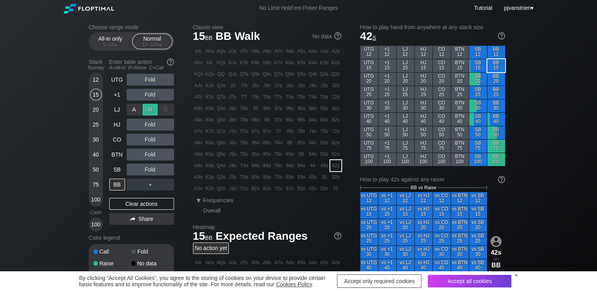
click at [150, 107] on div "R ✕" at bounding box center [149, 110] width 15 height 12
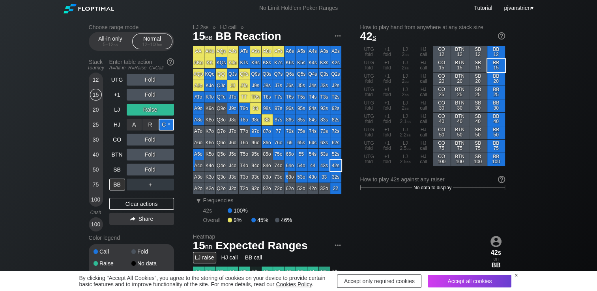
click at [165, 127] on div "C ✕" at bounding box center [166, 125] width 15 height 12
click at [155, 125] on div "Call" at bounding box center [150, 125] width 47 height 12
click at [169, 126] on div "C ✕" at bounding box center [166, 125] width 15 height 12
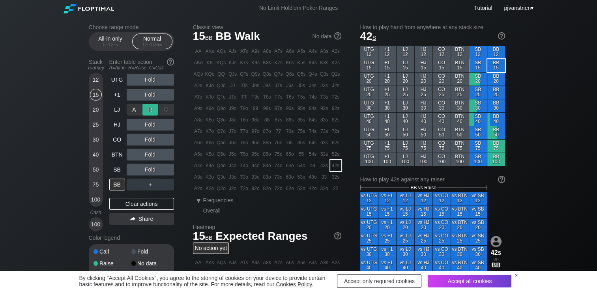
click at [152, 111] on div "R ✕" at bounding box center [149, 110] width 15 height 12
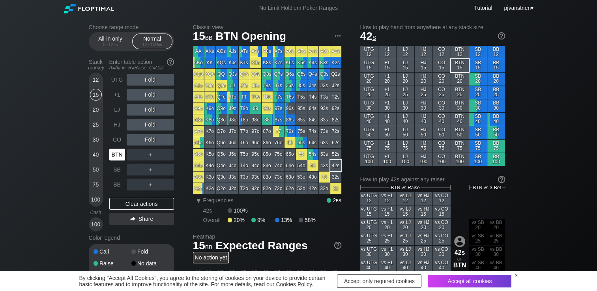
click at [112, 155] on div "BTN" at bounding box center [117, 155] width 16 height 12
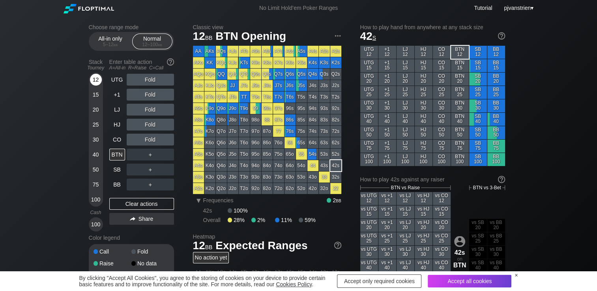
click at [97, 76] on div "12" at bounding box center [96, 80] width 12 height 12
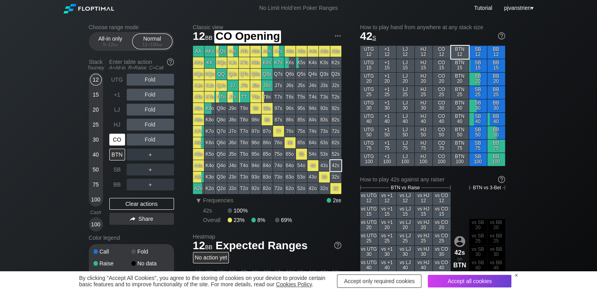
click at [119, 142] on div "CO" at bounding box center [117, 140] width 16 height 12
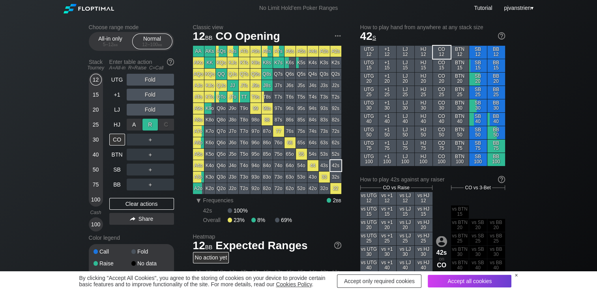
click at [151, 124] on div "R ✕" at bounding box center [149, 125] width 15 height 12
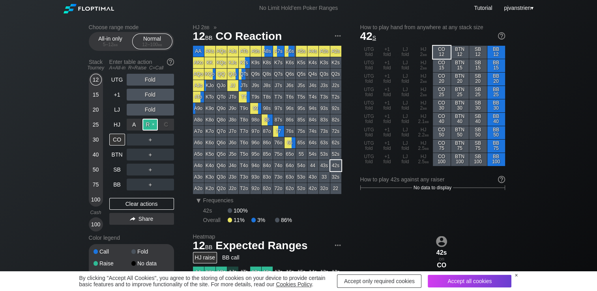
click at [152, 121] on div "R ✕" at bounding box center [149, 125] width 15 height 12
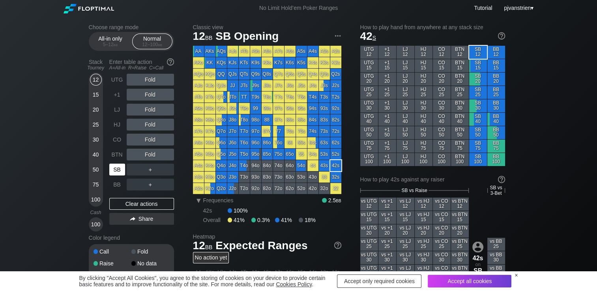
click at [114, 172] on div "SB" at bounding box center [117, 170] width 16 height 12
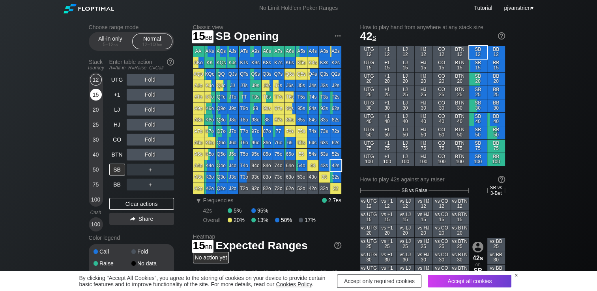
click at [95, 99] on div "15" at bounding box center [96, 95] width 12 height 12
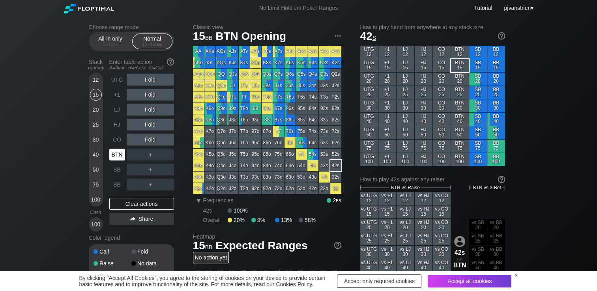
click at [112, 155] on div "BTN" at bounding box center [117, 155] width 16 height 12
click at [150, 97] on div "A ✕ R ✕ C ✕ Fold" at bounding box center [150, 95] width 47 height 12
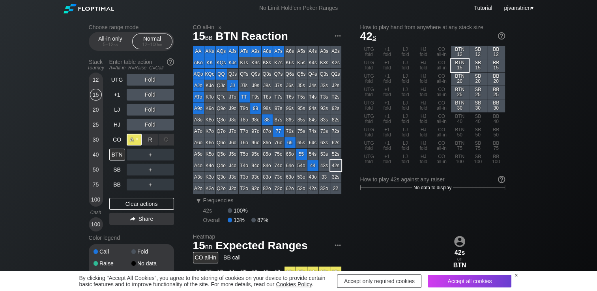
click at [129, 141] on div "A ✕" at bounding box center [134, 140] width 15 height 12
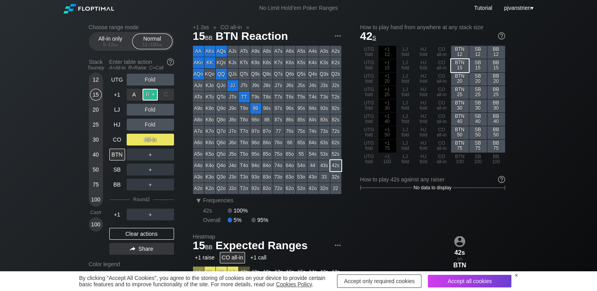
click at [153, 94] on div "R ✕" at bounding box center [149, 95] width 15 height 12
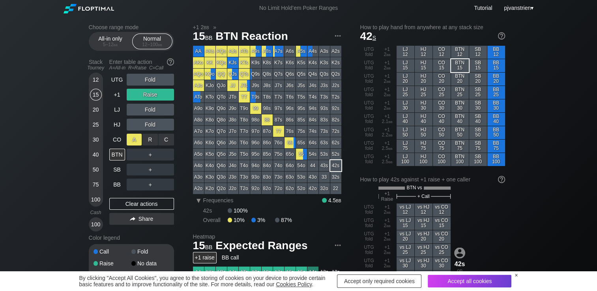
click at [139, 140] on div "A ✕" at bounding box center [134, 140] width 15 height 12
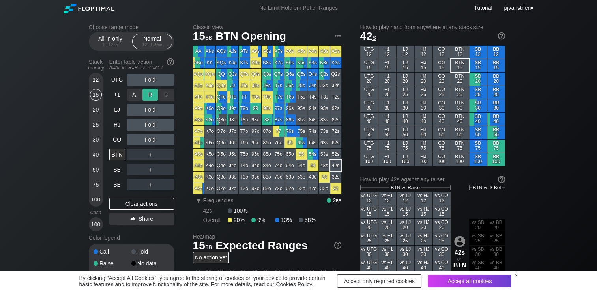
click at [153, 97] on div "R ✕" at bounding box center [149, 95] width 15 height 12
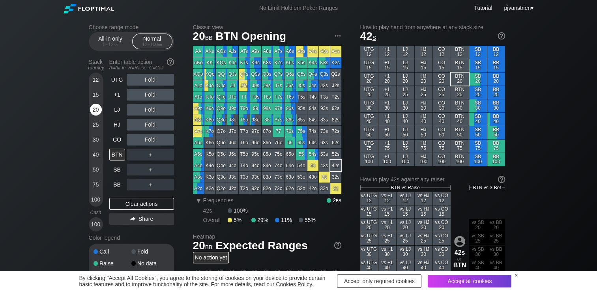
click at [93, 110] on div "20" at bounding box center [96, 110] width 12 height 12
click at [151, 95] on div "R ✕" at bounding box center [149, 95] width 15 height 12
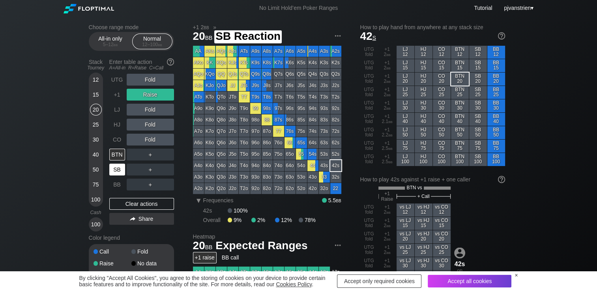
click at [114, 169] on div "SB" at bounding box center [117, 170] width 16 height 12
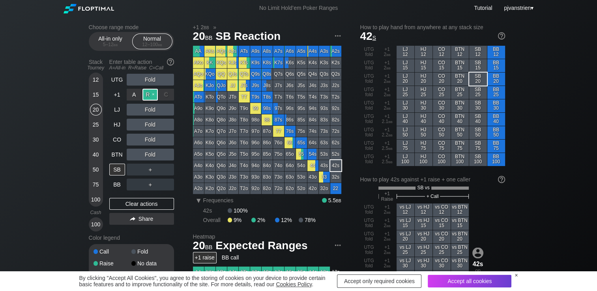
click at [152, 93] on div "R ✕" at bounding box center [149, 95] width 15 height 12
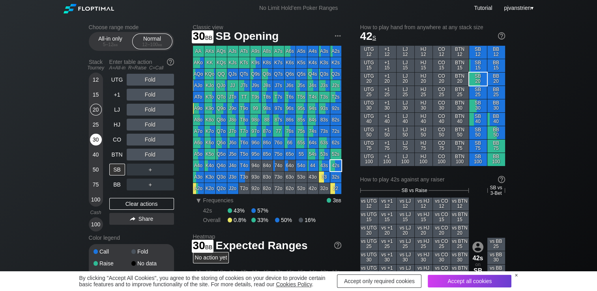
click at [94, 141] on div "30" at bounding box center [96, 140] width 12 height 12
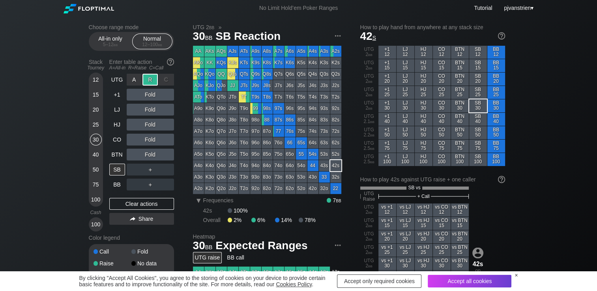
click at [146, 84] on div "R ✕" at bounding box center [149, 80] width 15 height 12
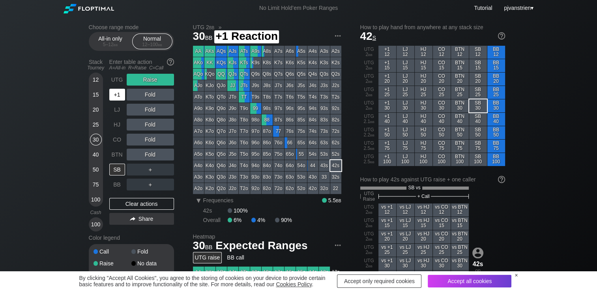
click at [118, 97] on div "+1" at bounding box center [117, 95] width 16 height 12
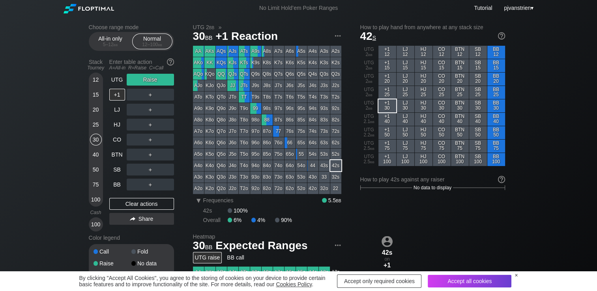
click at [152, 79] on div "Raise" at bounding box center [150, 80] width 47 height 12
click at [156, 78] on div "R ✕" at bounding box center [149, 80] width 15 height 12
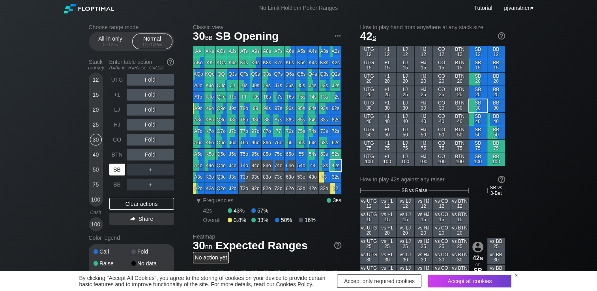
click at [118, 171] on div "SB" at bounding box center [117, 170] width 16 height 12
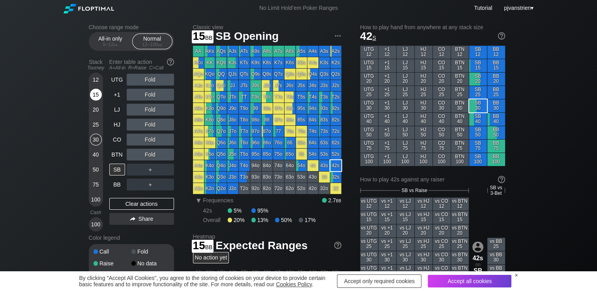
click at [95, 93] on div "15" at bounding box center [96, 95] width 12 height 12
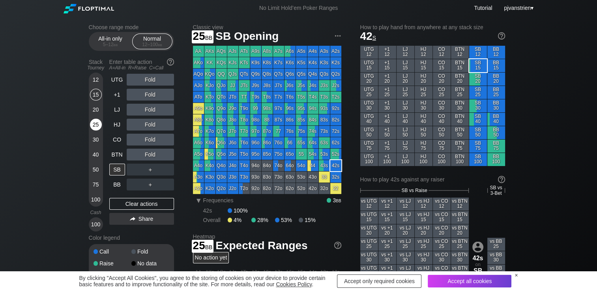
click at [93, 130] on div "25" at bounding box center [96, 125] width 12 height 12
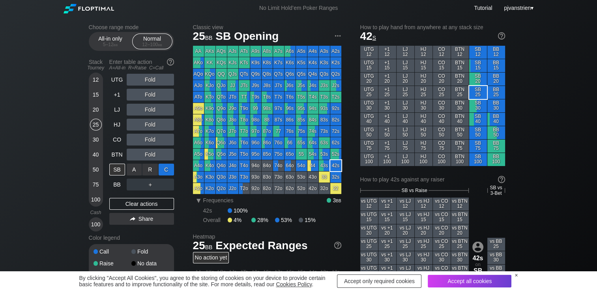
click at [166, 169] on div "C ✕" at bounding box center [166, 170] width 15 height 12
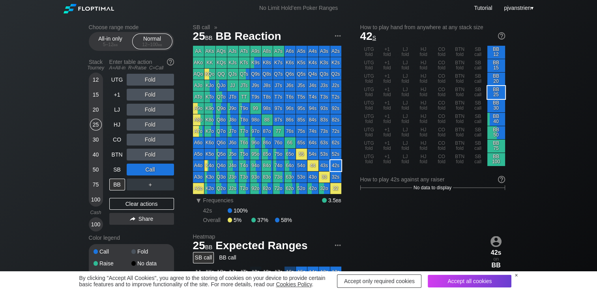
click at [169, 170] on div "Call" at bounding box center [150, 170] width 47 height 12
click at [169, 170] on div "C ✕" at bounding box center [166, 170] width 15 height 12
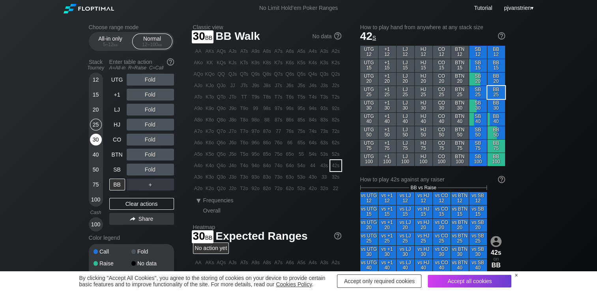
click at [97, 143] on div "30" at bounding box center [96, 140] width 12 height 12
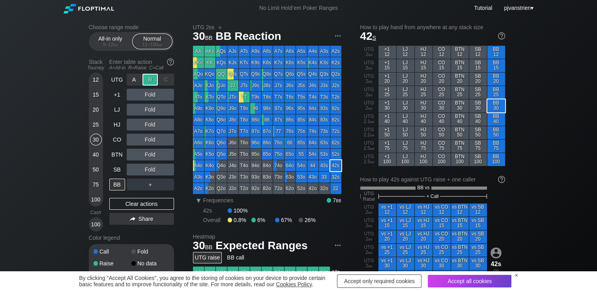
click at [150, 81] on div "R ✕" at bounding box center [149, 80] width 15 height 12
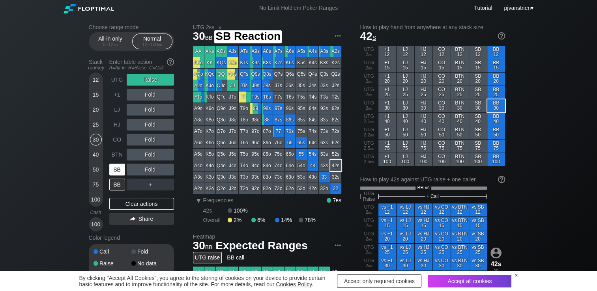
click at [118, 169] on div "SB" at bounding box center [117, 170] width 16 height 12
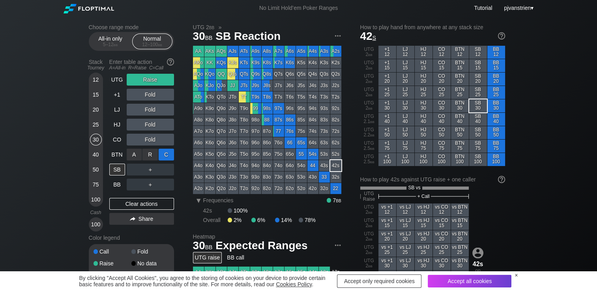
click at [163, 159] on div "C ✕" at bounding box center [166, 155] width 15 height 12
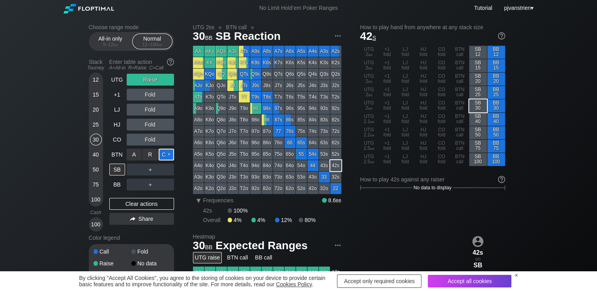
click at [172, 154] on div "C ✕" at bounding box center [166, 155] width 15 height 12
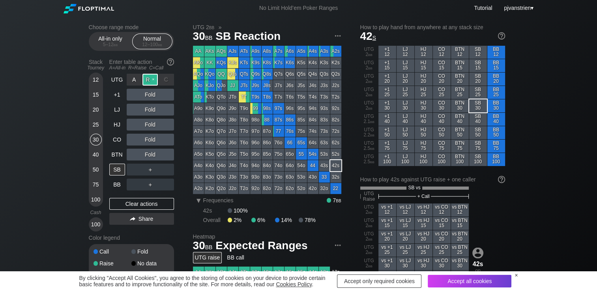
click at [154, 81] on div "R ✕" at bounding box center [149, 80] width 15 height 12
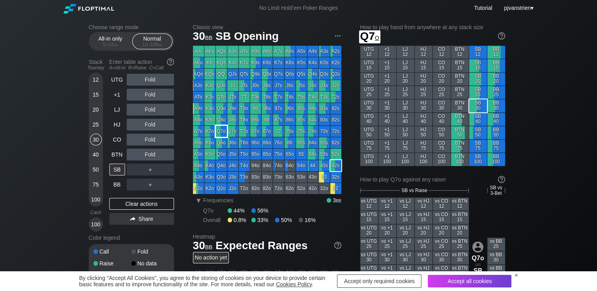
click at [222, 129] on div "Q7o" at bounding box center [221, 131] width 11 height 11
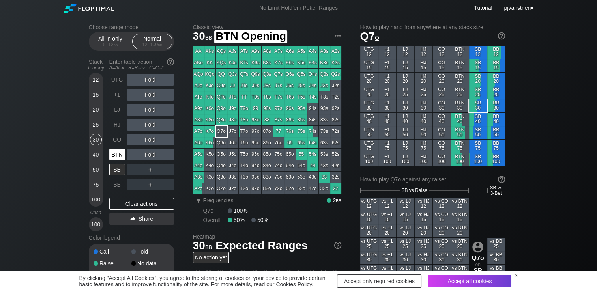
click at [115, 156] on div "BTN" at bounding box center [117, 155] width 16 height 12
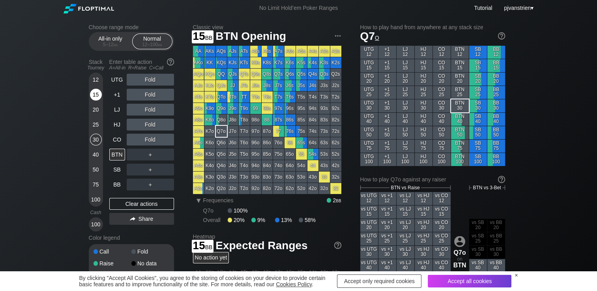
click at [96, 94] on div "15" at bounding box center [96, 95] width 12 height 12
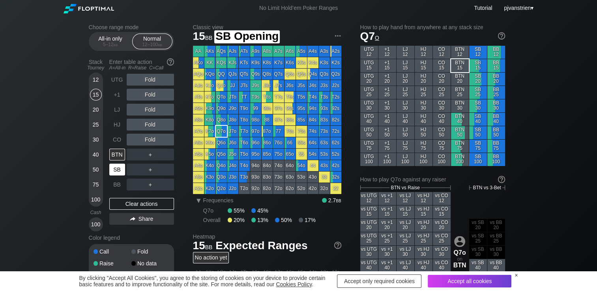
click at [119, 170] on div "SB" at bounding box center [117, 170] width 16 height 12
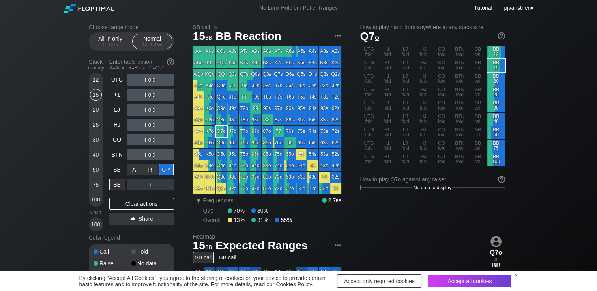
click at [165, 170] on div "C ✕" at bounding box center [166, 170] width 15 height 12
click at [146, 186] on div "R ✕" at bounding box center [149, 185] width 15 height 12
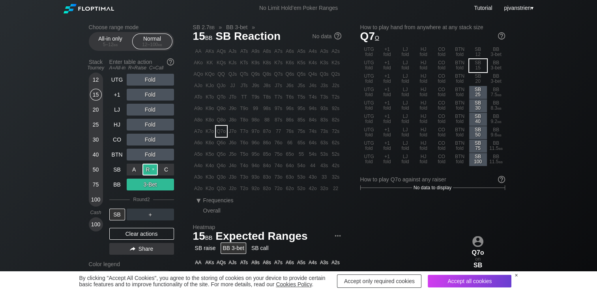
click at [145, 172] on div "R ✕" at bounding box center [149, 170] width 15 height 12
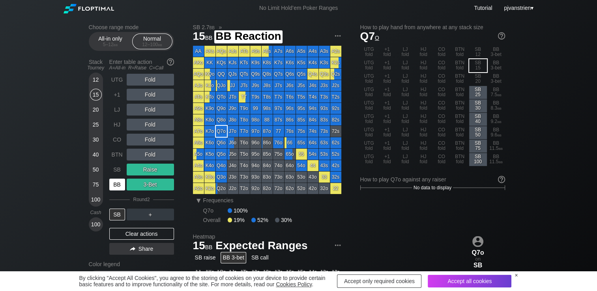
click at [119, 183] on div "BB" at bounding box center [117, 185] width 16 height 12
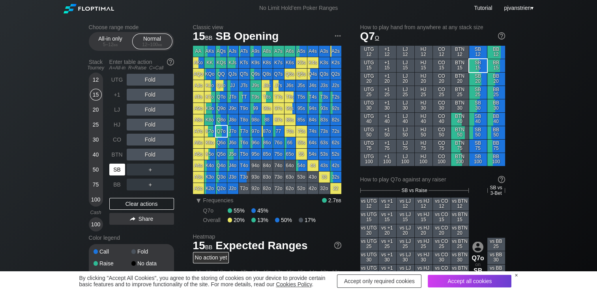
click at [113, 170] on div "SB" at bounding box center [117, 170] width 16 height 12
click at [150, 140] on div "R ✕" at bounding box center [149, 140] width 15 height 12
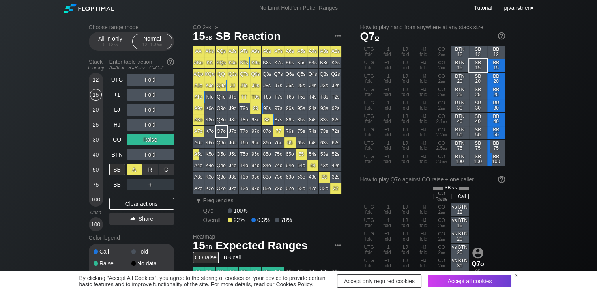
click at [131, 172] on div "A ✕" at bounding box center [134, 170] width 15 height 12
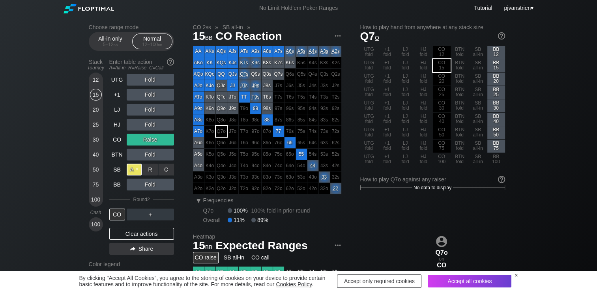
click at [138, 171] on div "A ✕" at bounding box center [134, 170] width 15 height 12
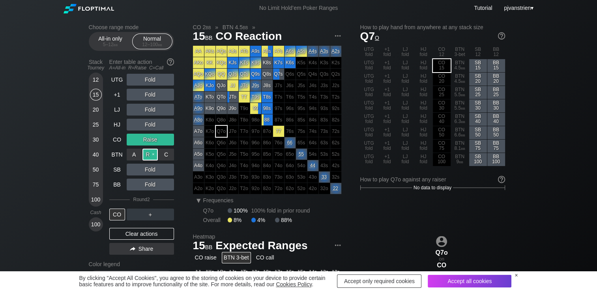
click at [155, 155] on div "R ✕" at bounding box center [149, 155] width 15 height 12
click at [153, 142] on div "R ✕" at bounding box center [149, 140] width 15 height 12
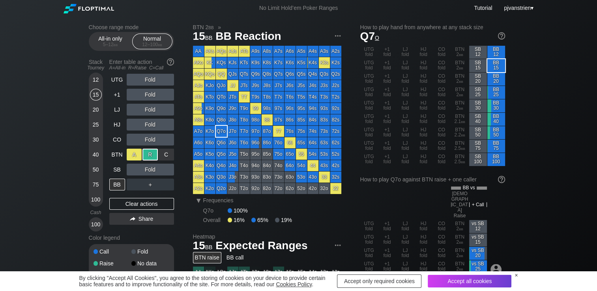
click at [127, 154] on div "A ✕" at bounding box center [134, 155] width 15 height 12
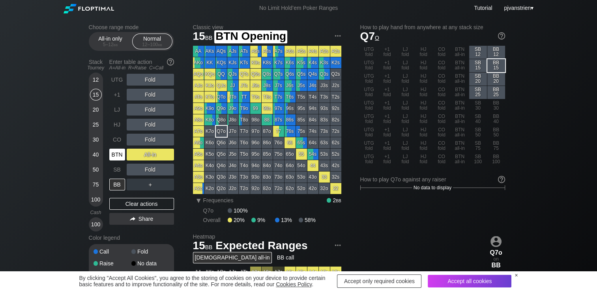
click at [118, 155] on div "BTN" at bounding box center [117, 155] width 16 height 12
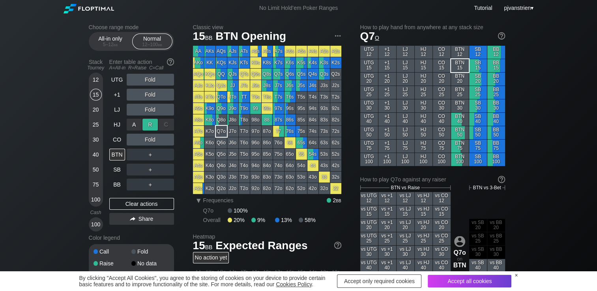
click at [149, 127] on div "R ✕" at bounding box center [149, 125] width 15 height 12
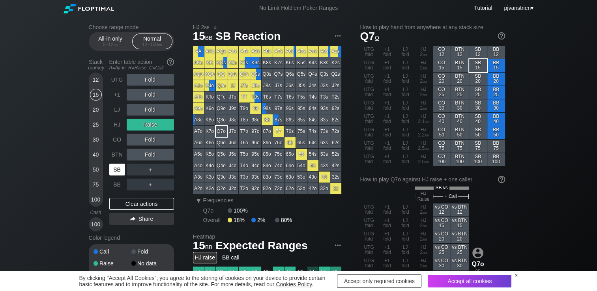
click at [117, 171] on div "SB" at bounding box center [117, 170] width 16 height 12
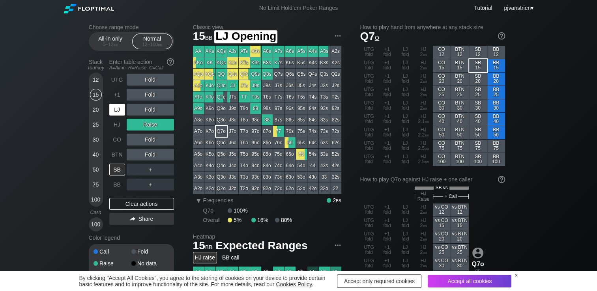
click at [114, 111] on div "LJ" at bounding box center [117, 110] width 16 height 12
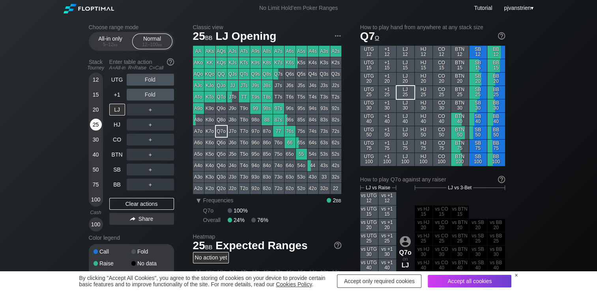
click at [93, 127] on div "25" at bounding box center [96, 125] width 12 height 12
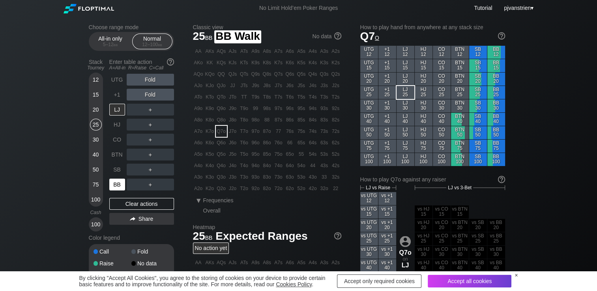
click at [114, 182] on div "BB" at bounding box center [117, 185] width 16 height 12
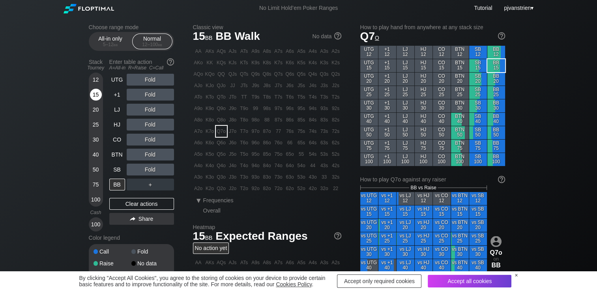
click at [98, 98] on div "15" at bounding box center [96, 95] width 12 height 12
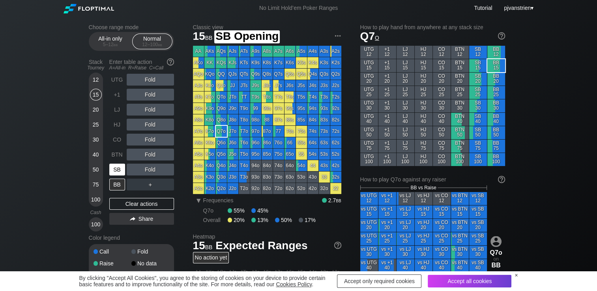
click at [114, 172] on div "SB" at bounding box center [117, 170] width 16 height 12
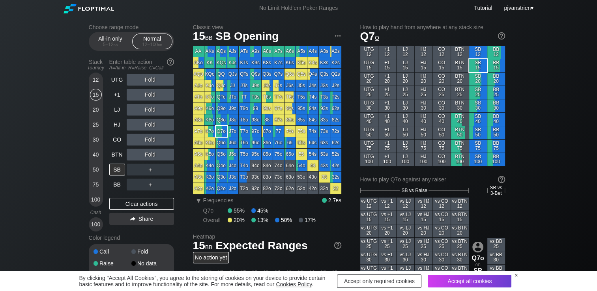
click at [92, 81] on div "12" at bounding box center [96, 80] width 12 height 12
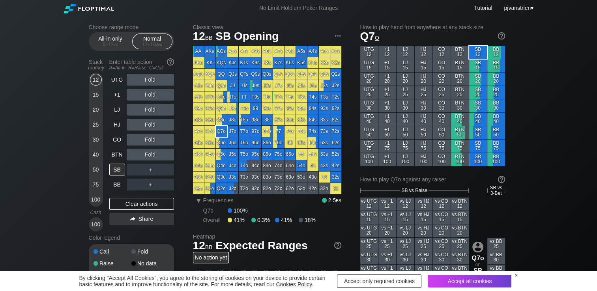
click at [92, 97] on div "15" at bounding box center [96, 95] width 12 height 12
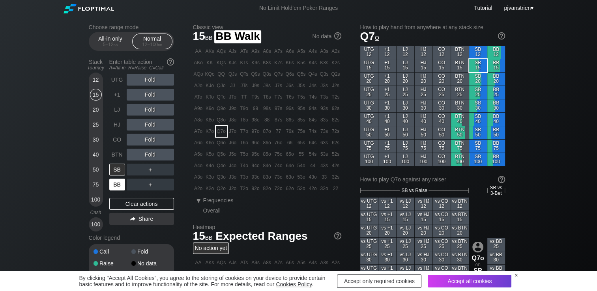
click at [115, 184] on div "BB" at bounding box center [117, 185] width 16 height 12
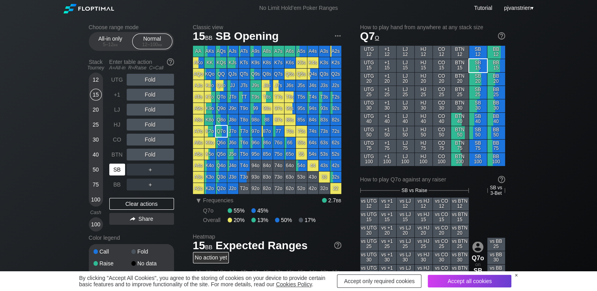
click at [117, 168] on div "SB" at bounding box center [117, 170] width 16 height 12
click at [117, 153] on div "BTN" at bounding box center [117, 155] width 16 height 12
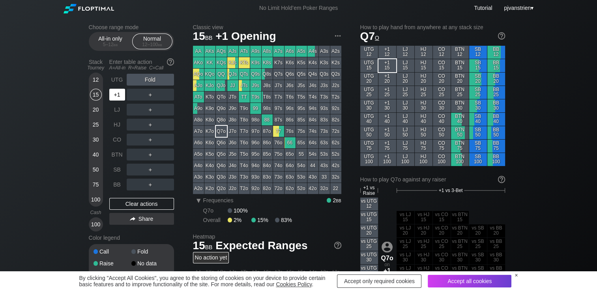
click at [118, 94] on div "+1" at bounding box center [117, 95] width 16 height 12
